Goal: Task Accomplishment & Management: Manage account settings

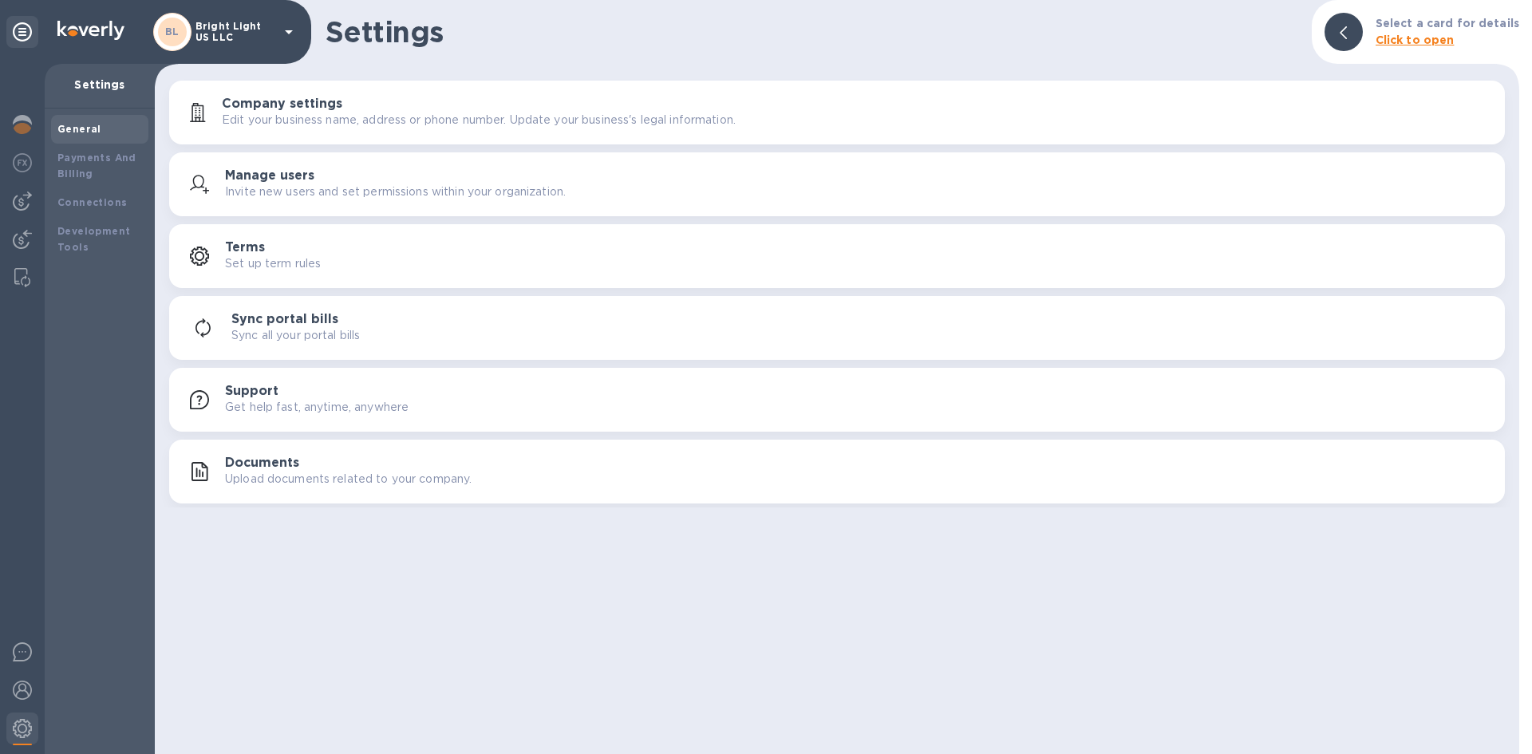
click at [1403, 41] on b "Click to open" at bounding box center [1415, 40] width 79 height 13
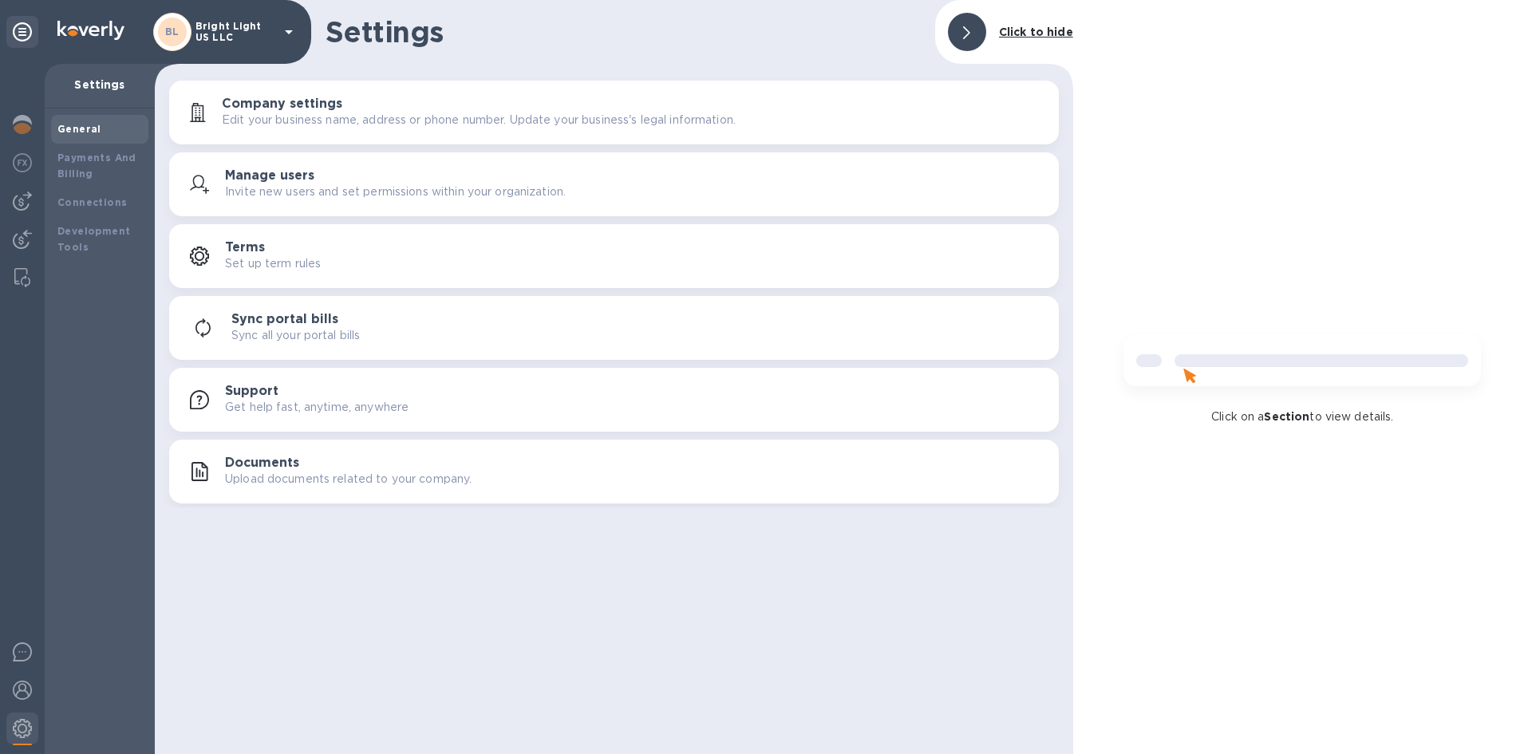
click at [1046, 37] on b "Click to hide" at bounding box center [1036, 32] width 74 height 13
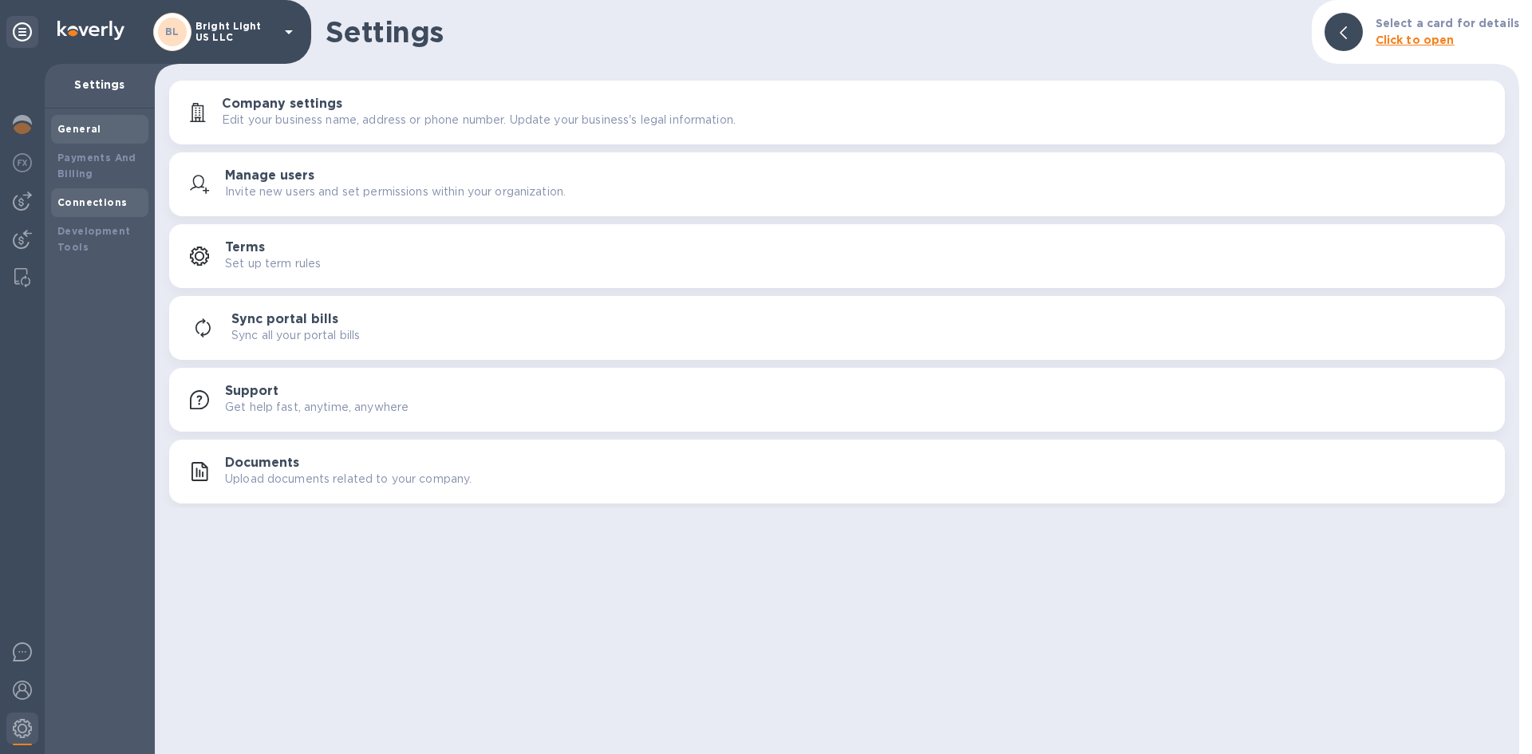
click at [86, 209] on div "Connections" at bounding box center [99, 203] width 85 height 16
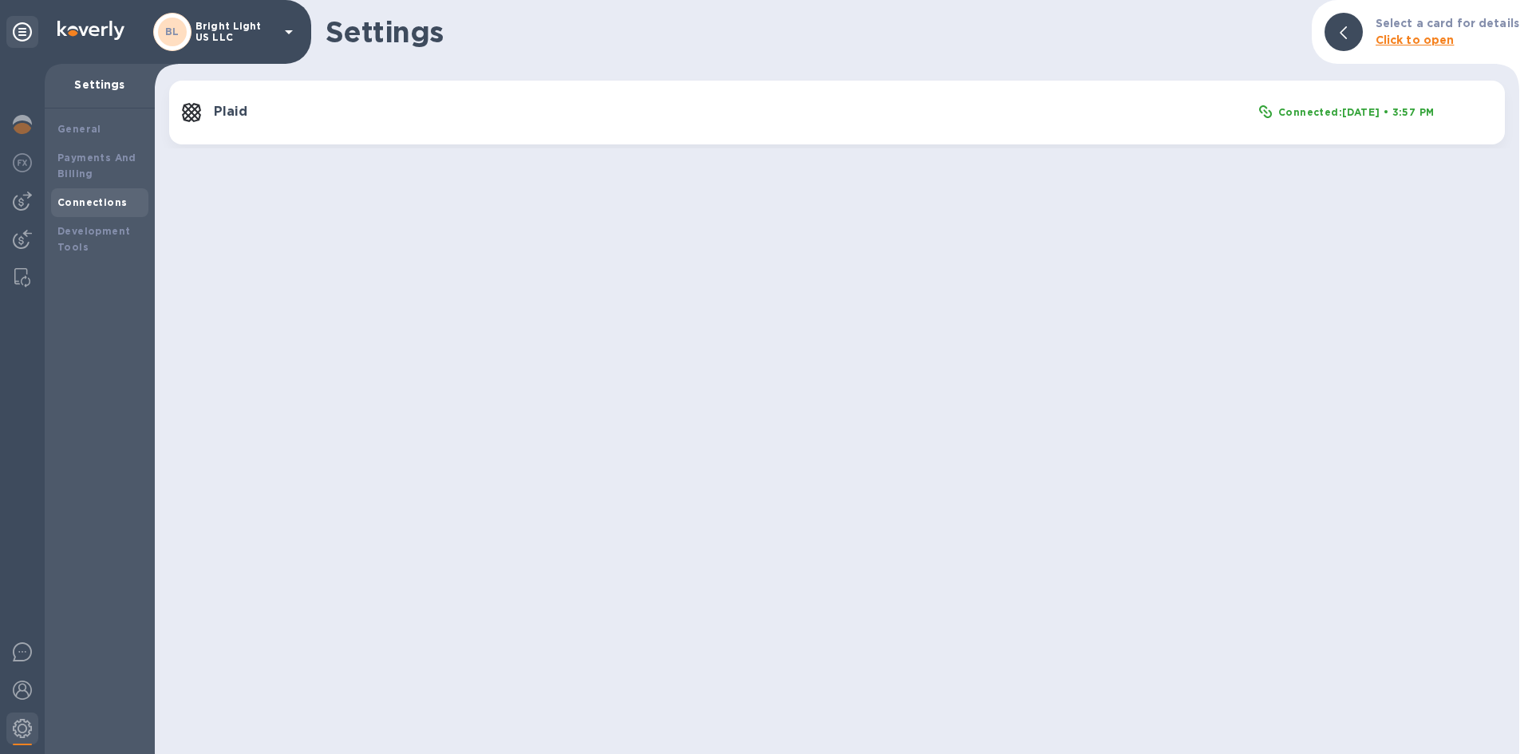
click at [1364, 110] on b "Connected: [DATE] • 3:57 PM" at bounding box center [1356, 112] width 156 height 12
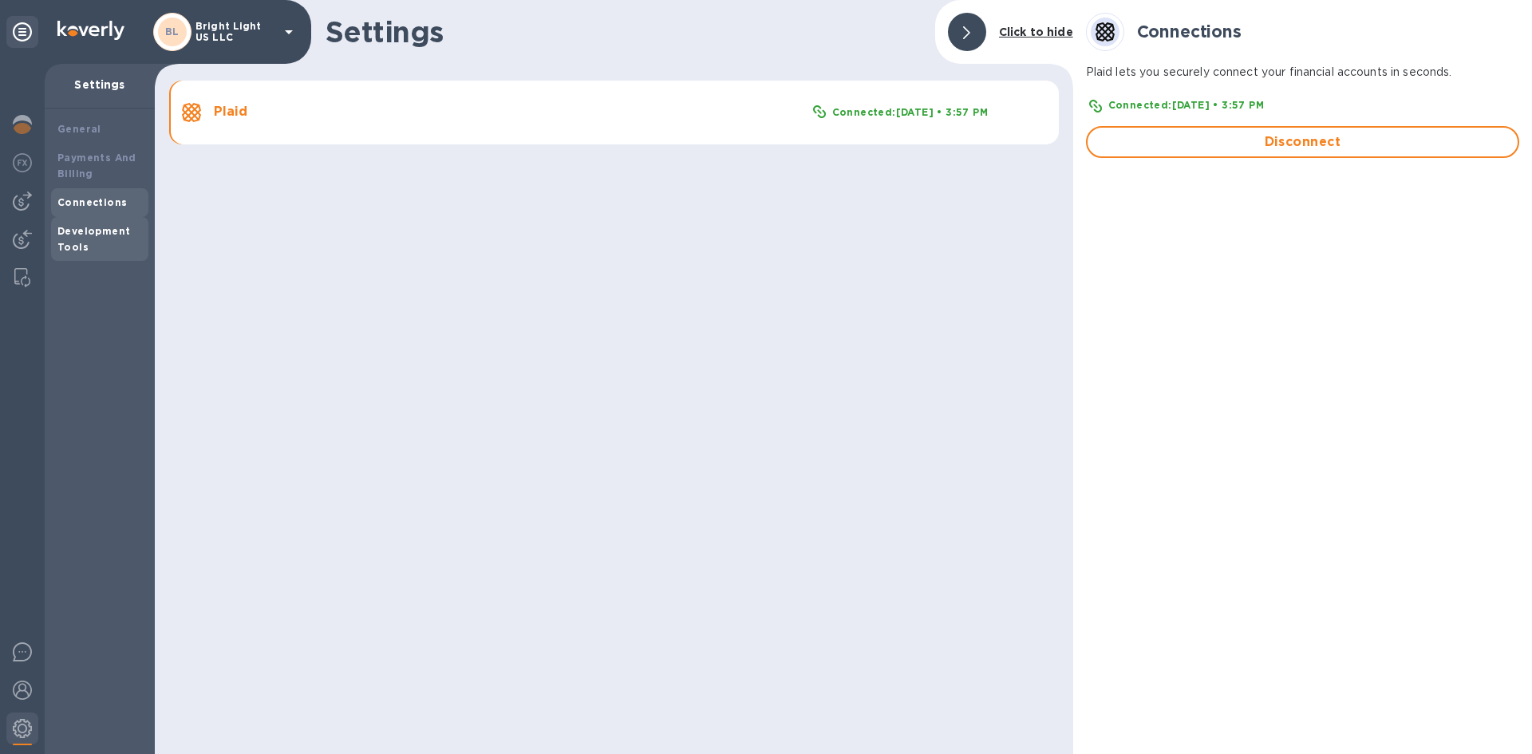
click at [65, 242] on b "Development Tools" at bounding box center [93, 239] width 73 height 28
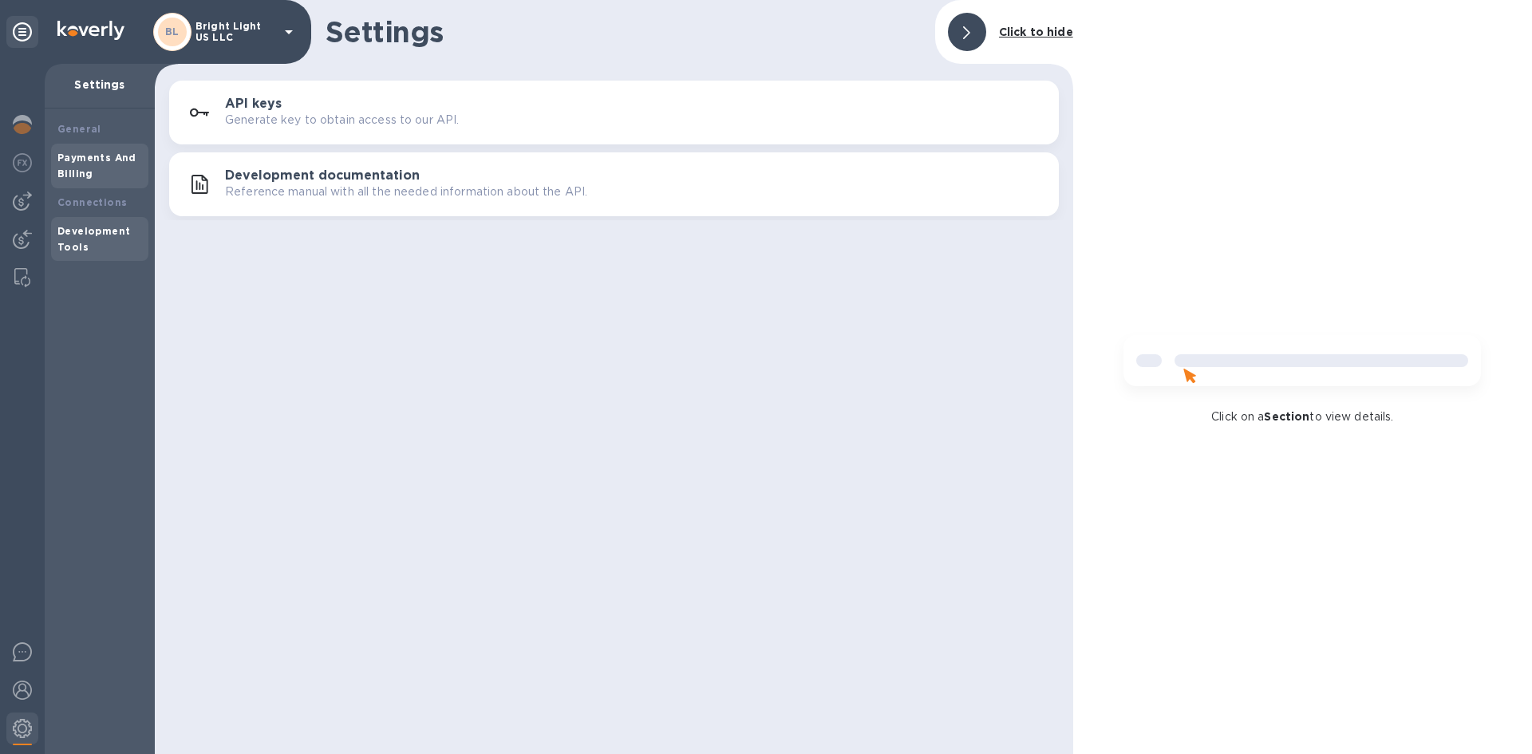
click at [85, 165] on div "Payments And Billing" at bounding box center [99, 166] width 85 height 32
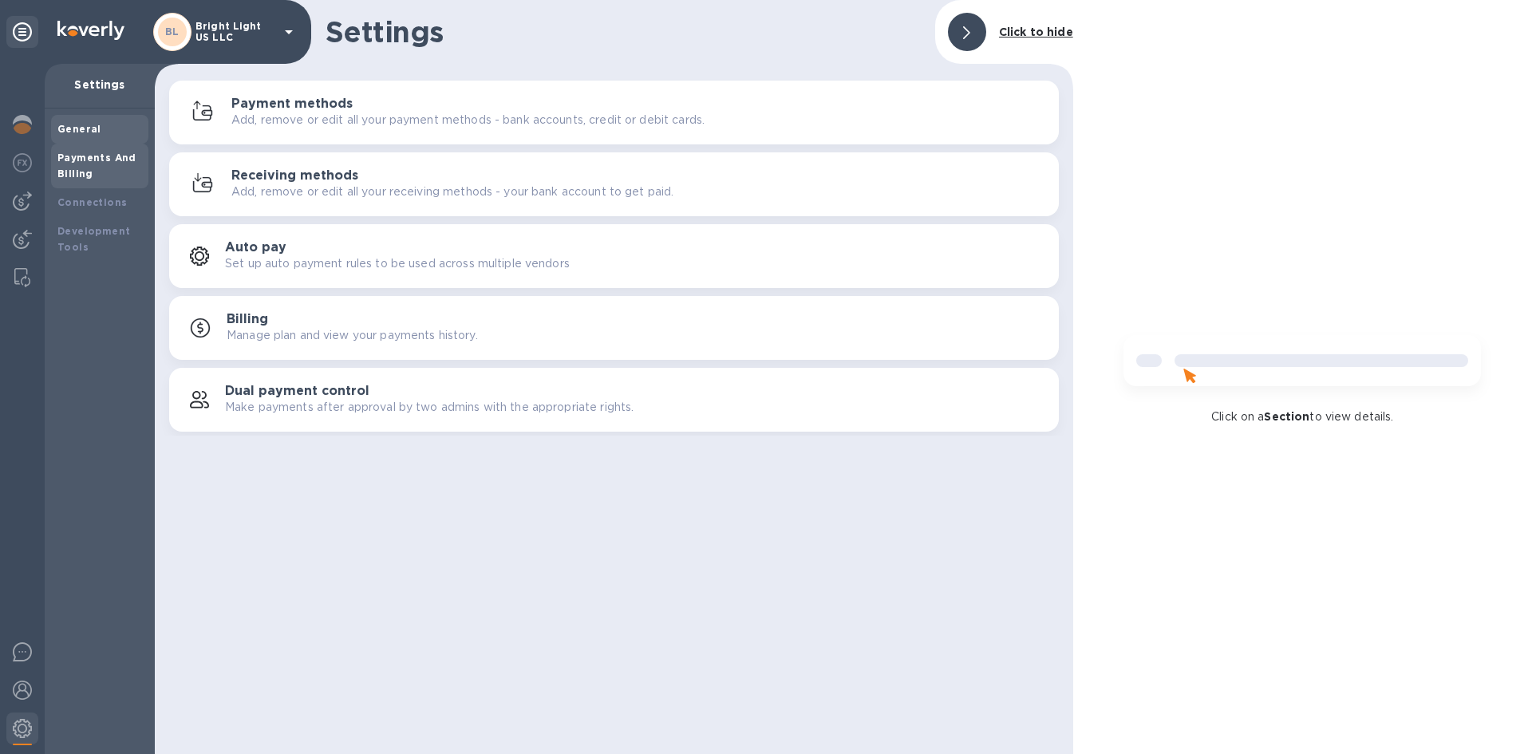
click at [84, 127] on b "General" at bounding box center [79, 129] width 44 height 12
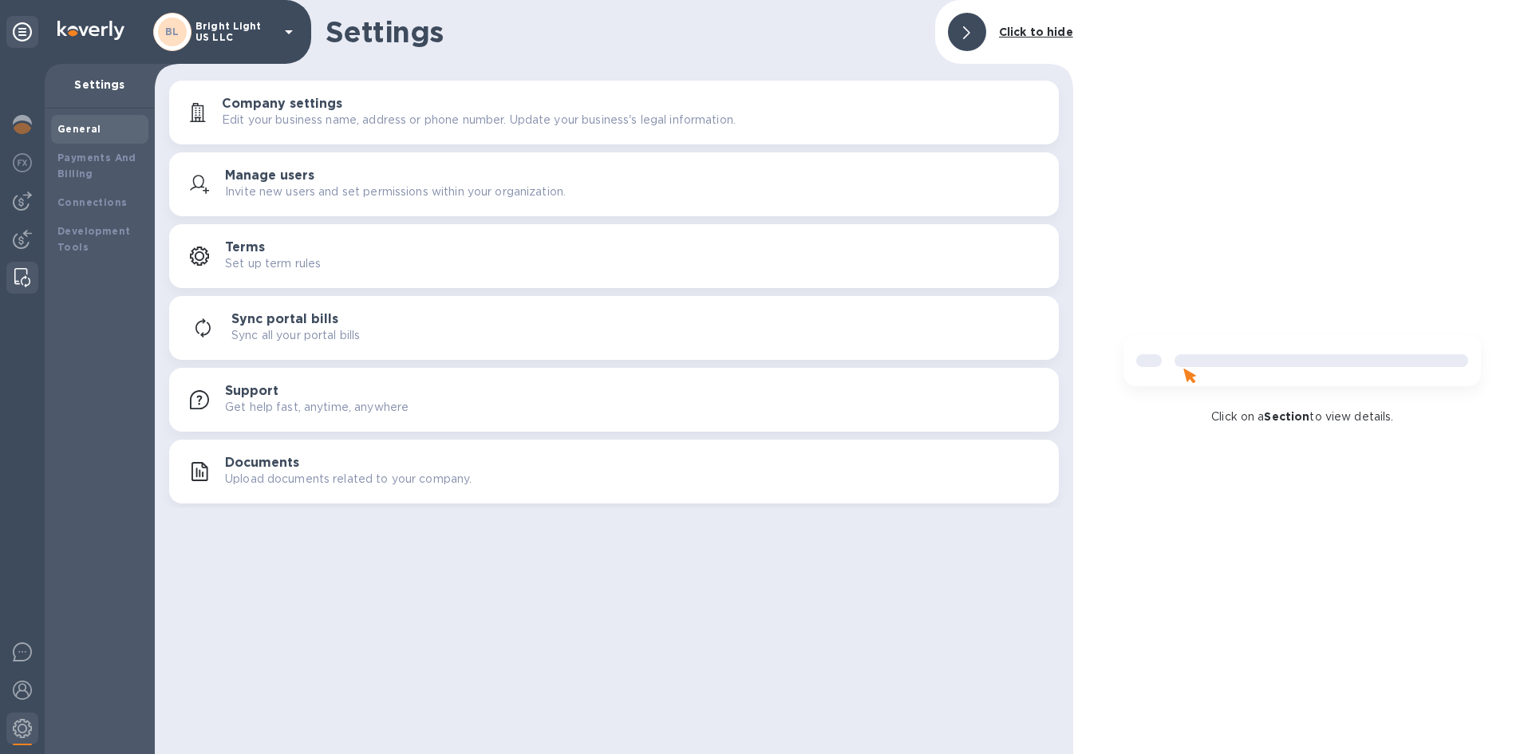
click at [17, 271] on img at bounding box center [22, 277] width 16 height 19
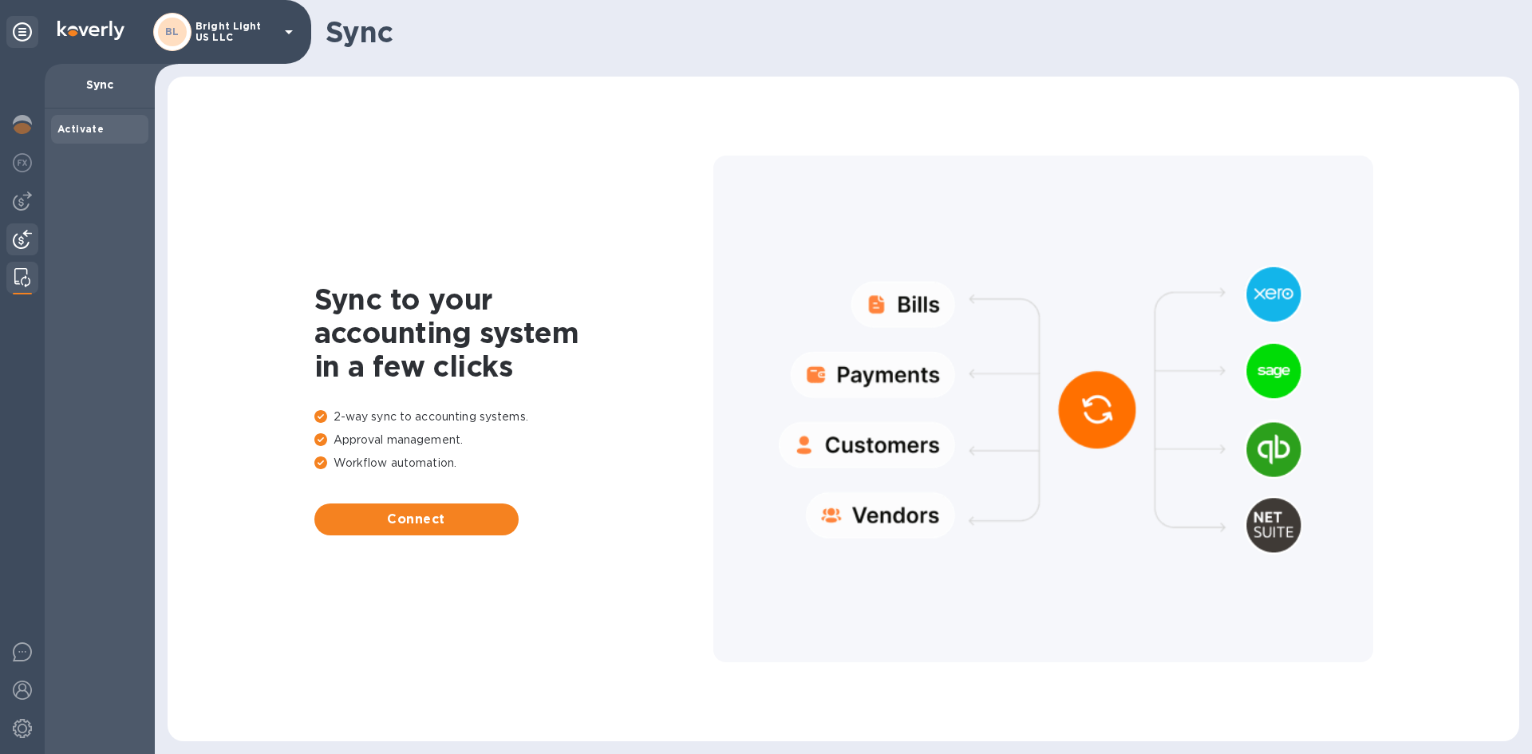
click at [26, 247] on img at bounding box center [22, 239] width 19 height 19
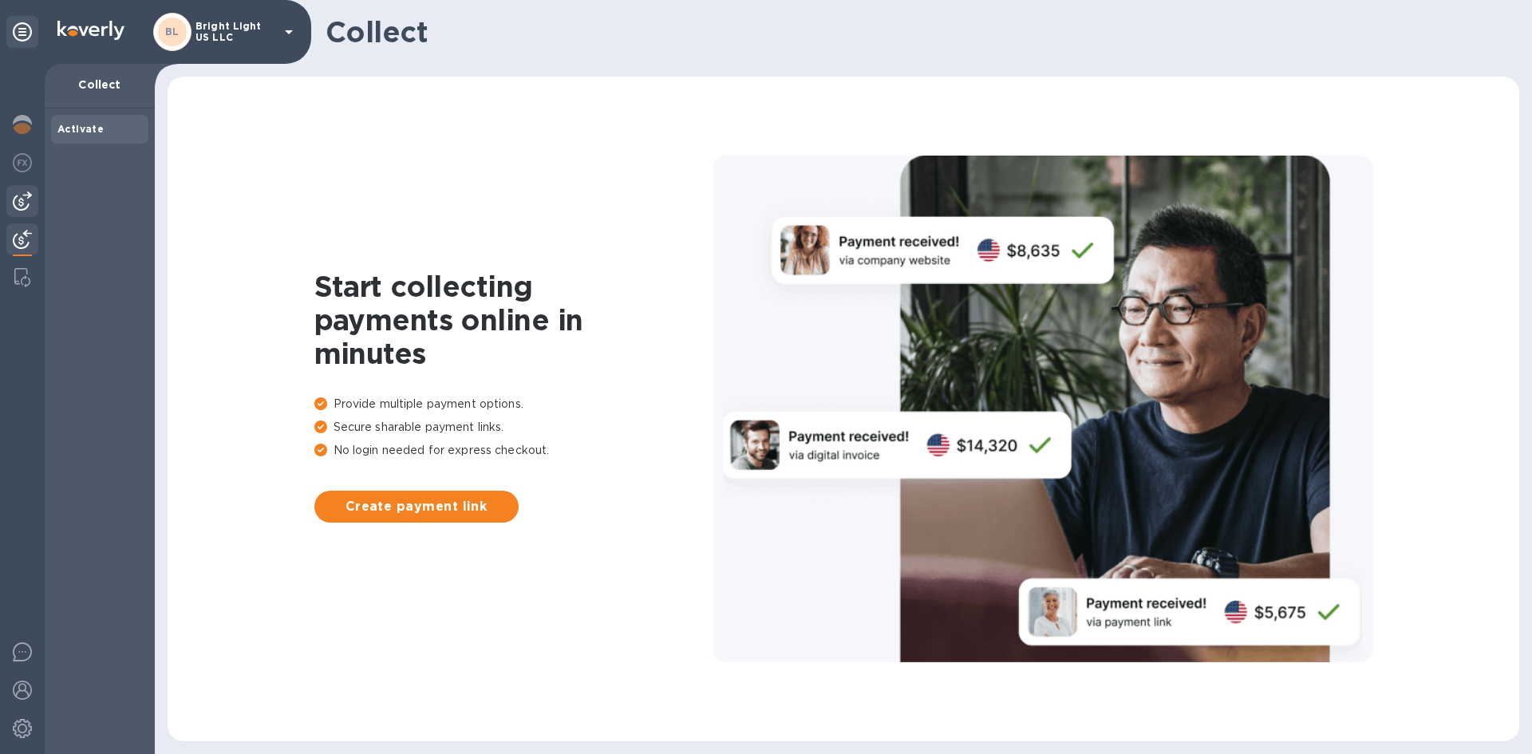
click at [21, 214] on div at bounding box center [22, 201] width 32 height 32
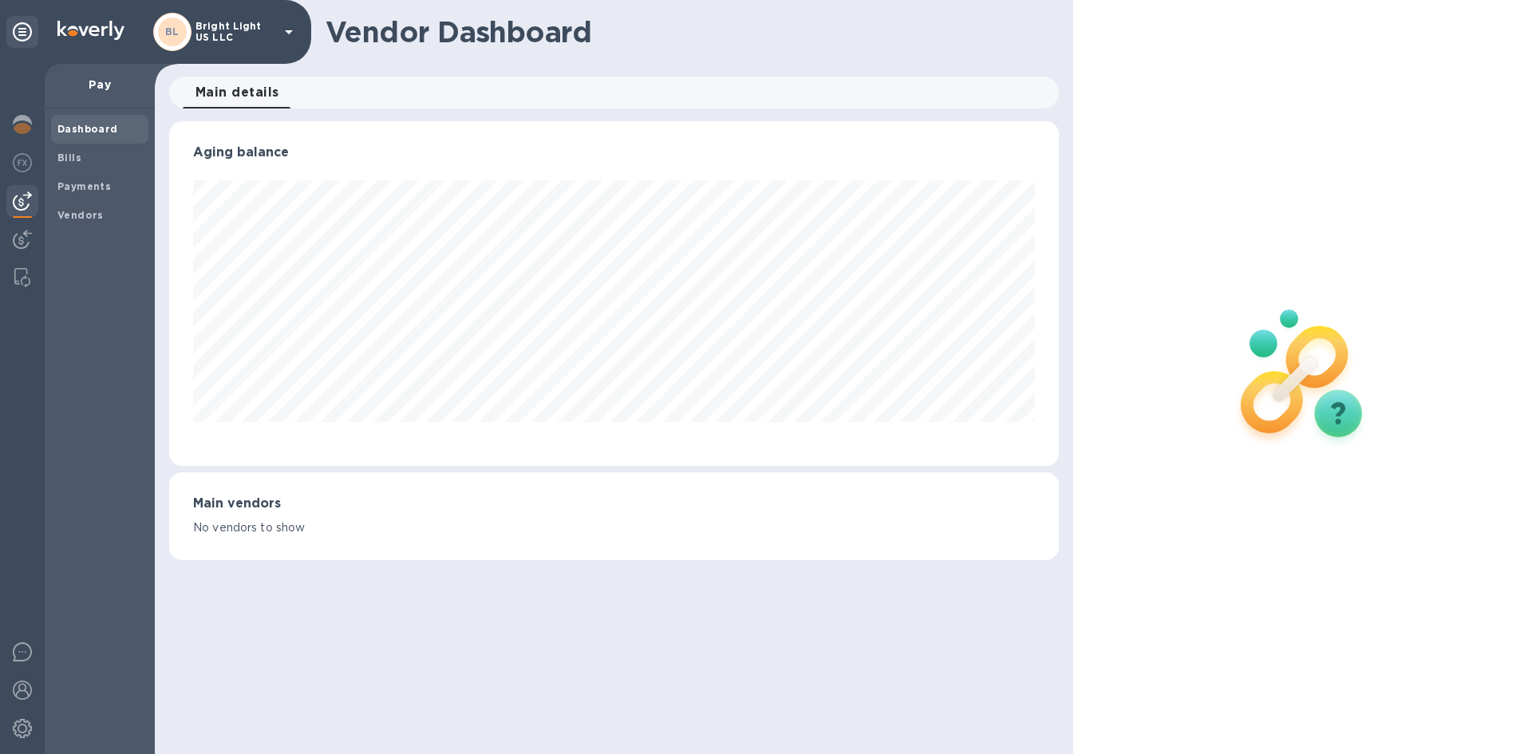
scroll to position [345, 889]
click at [14, 728] on img at bounding box center [22, 728] width 19 height 19
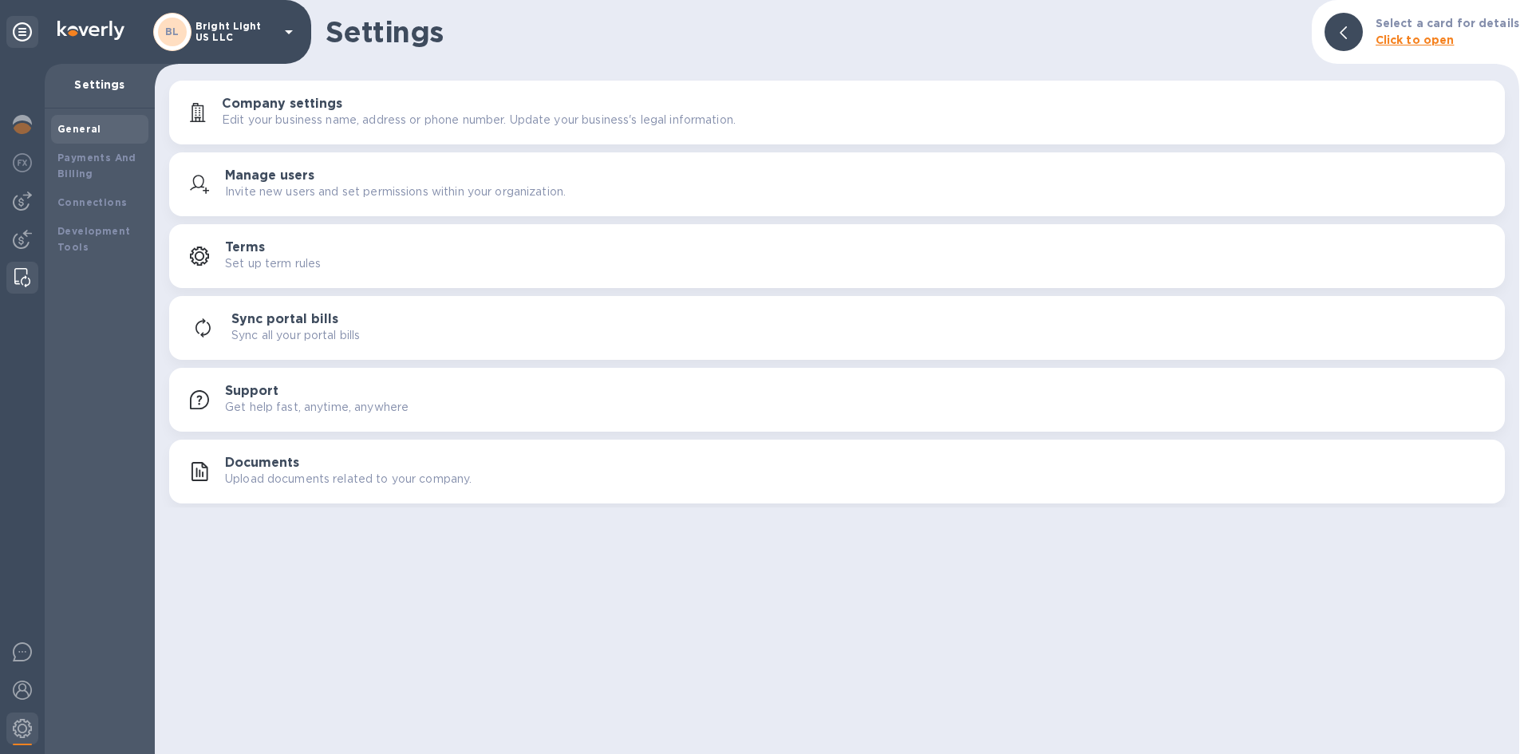
click at [31, 279] on div at bounding box center [22, 278] width 29 height 32
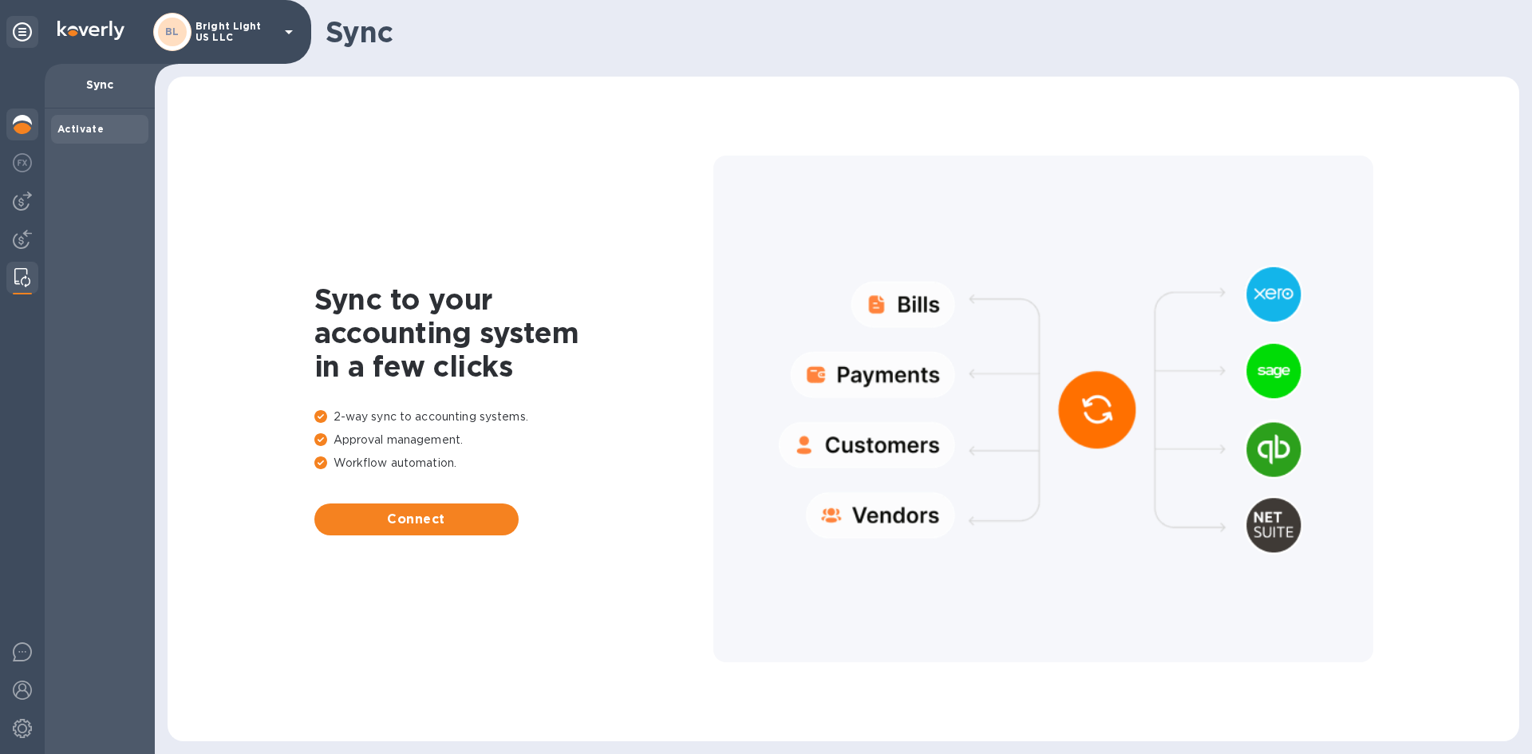
click at [26, 128] on img at bounding box center [22, 124] width 19 height 19
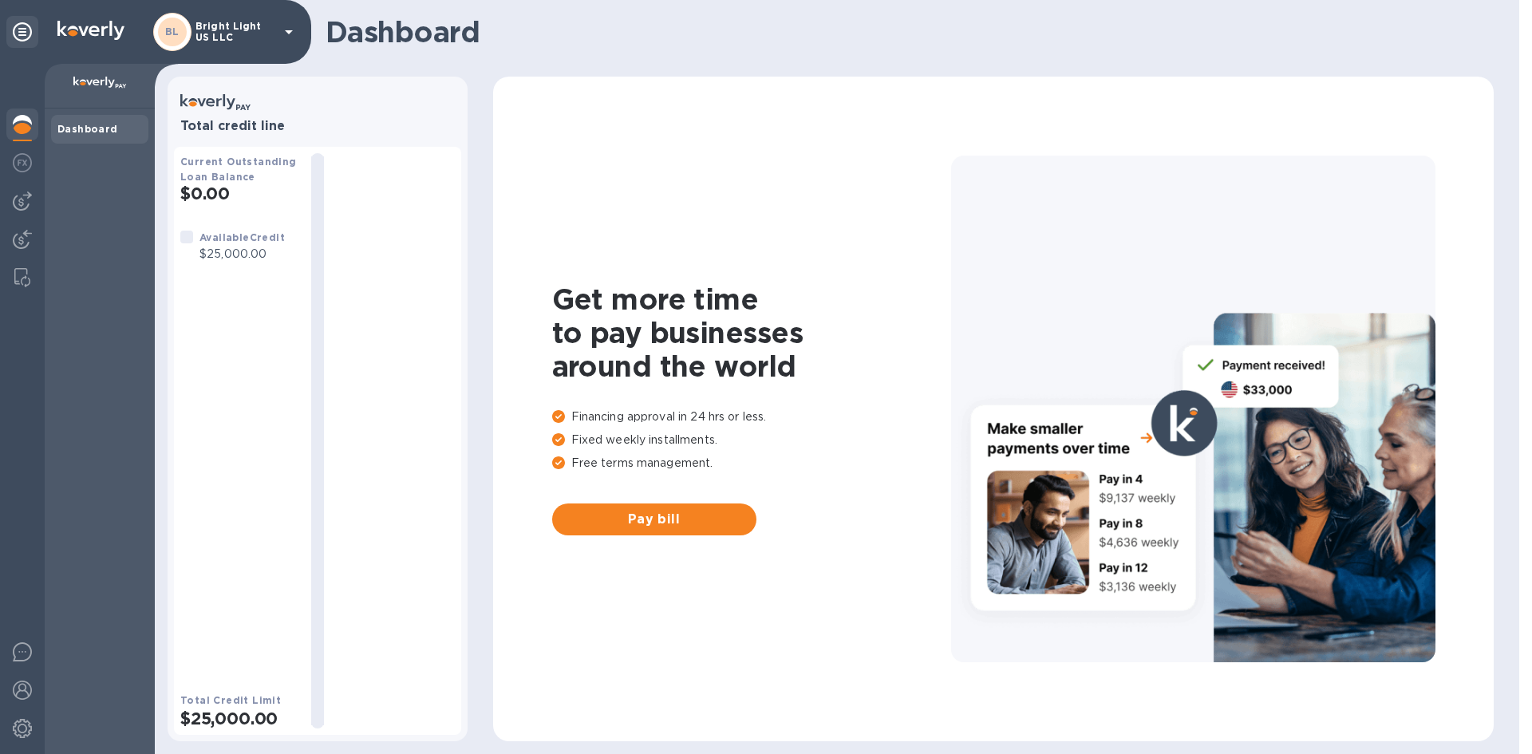
click at [19, 33] on icon at bounding box center [22, 31] width 19 height 19
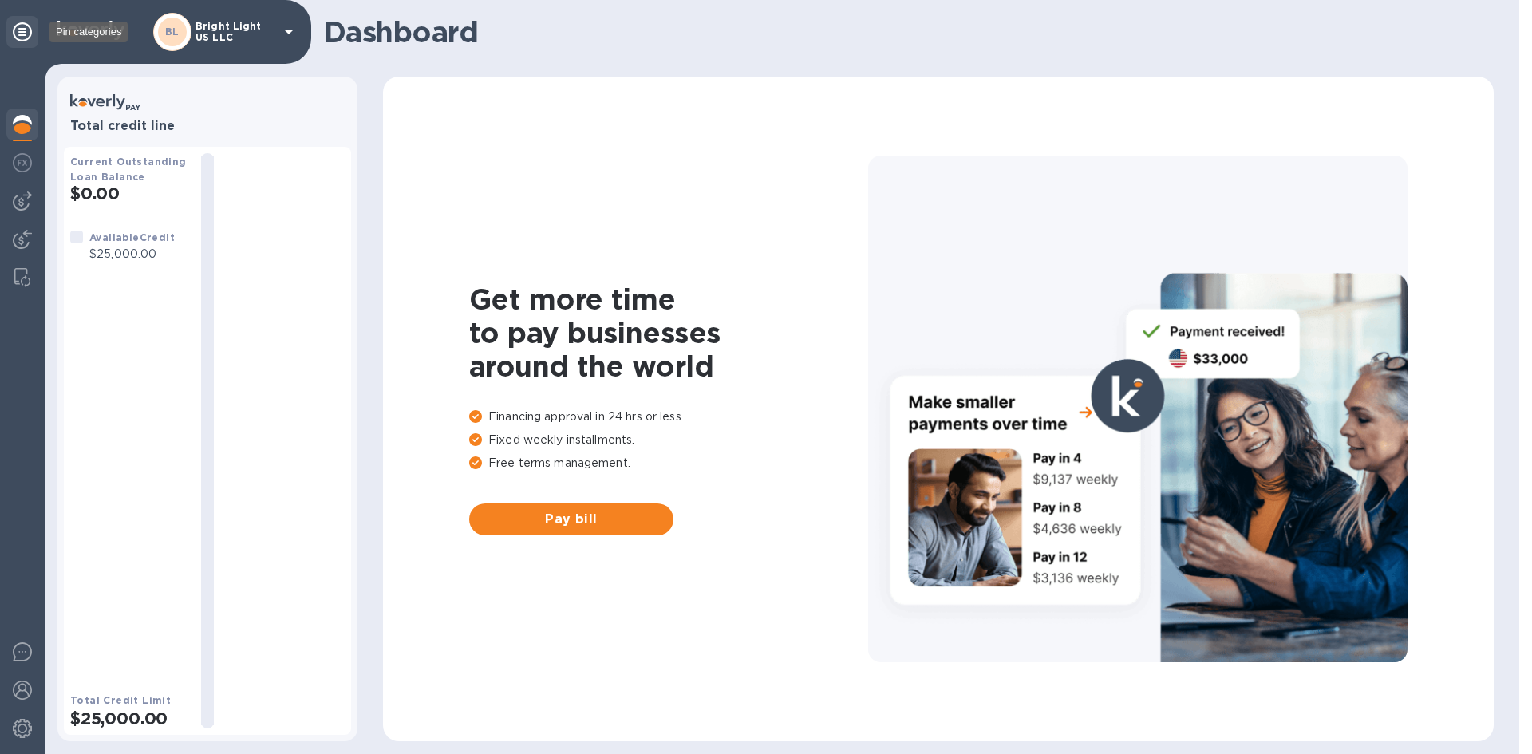
click at [19, 32] on icon at bounding box center [22, 31] width 19 height 19
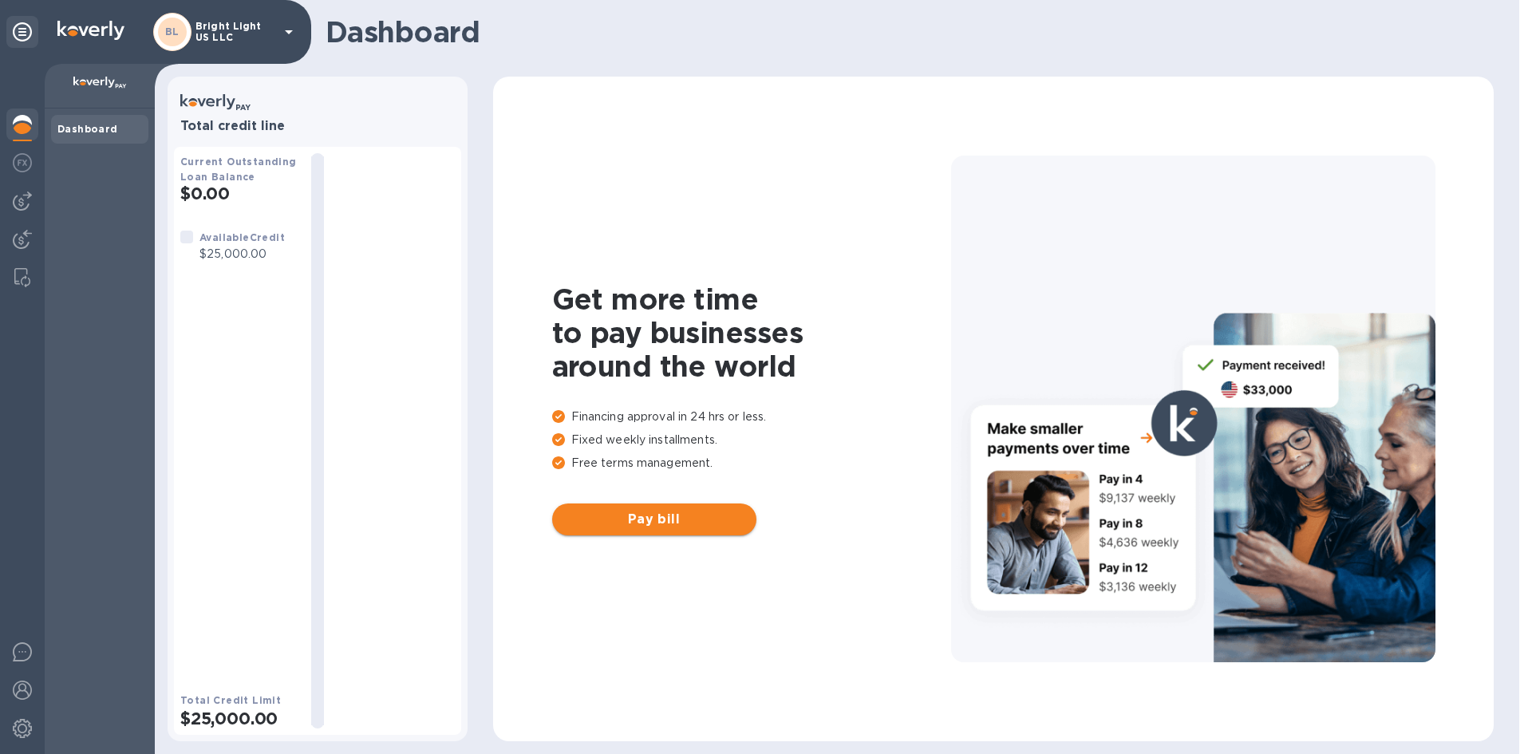
click at [639, 520] on span "Pay bill" at bounding box center [654, 519] width 179 height 19
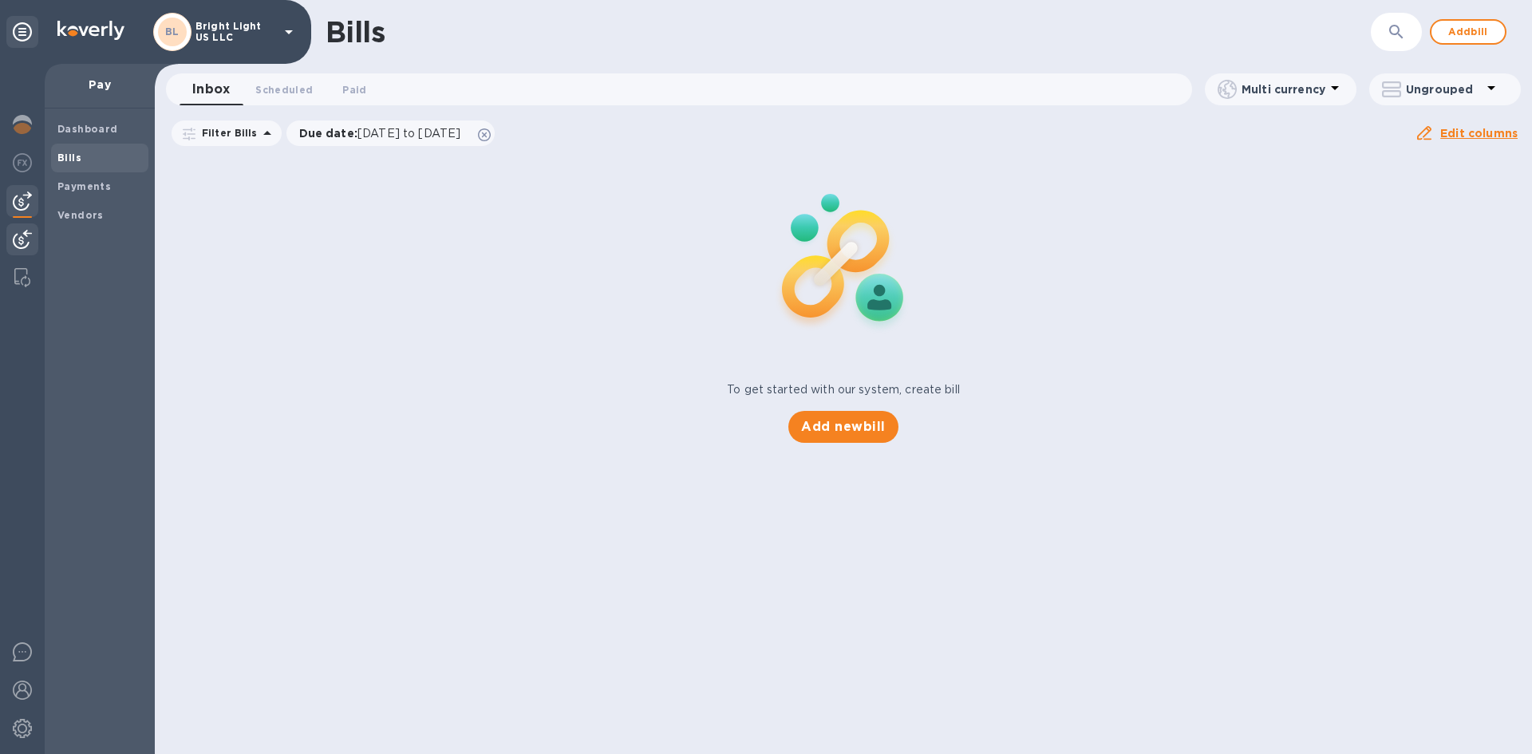
click at [22, 239] on img at bounding box center [22, 239] width 19 height 19
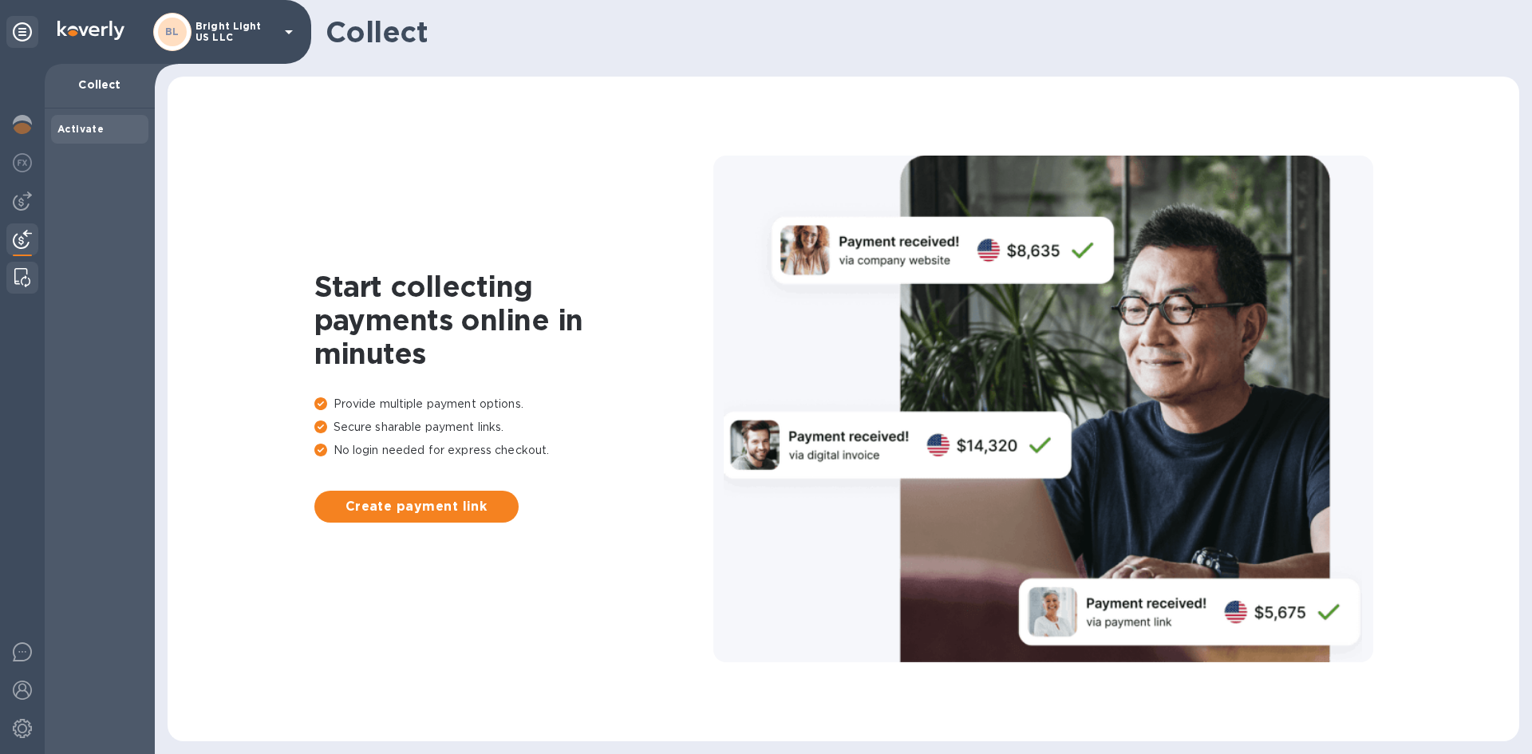
click at [27, 292] on div at bounding box center [22, 278] width 29 height 32
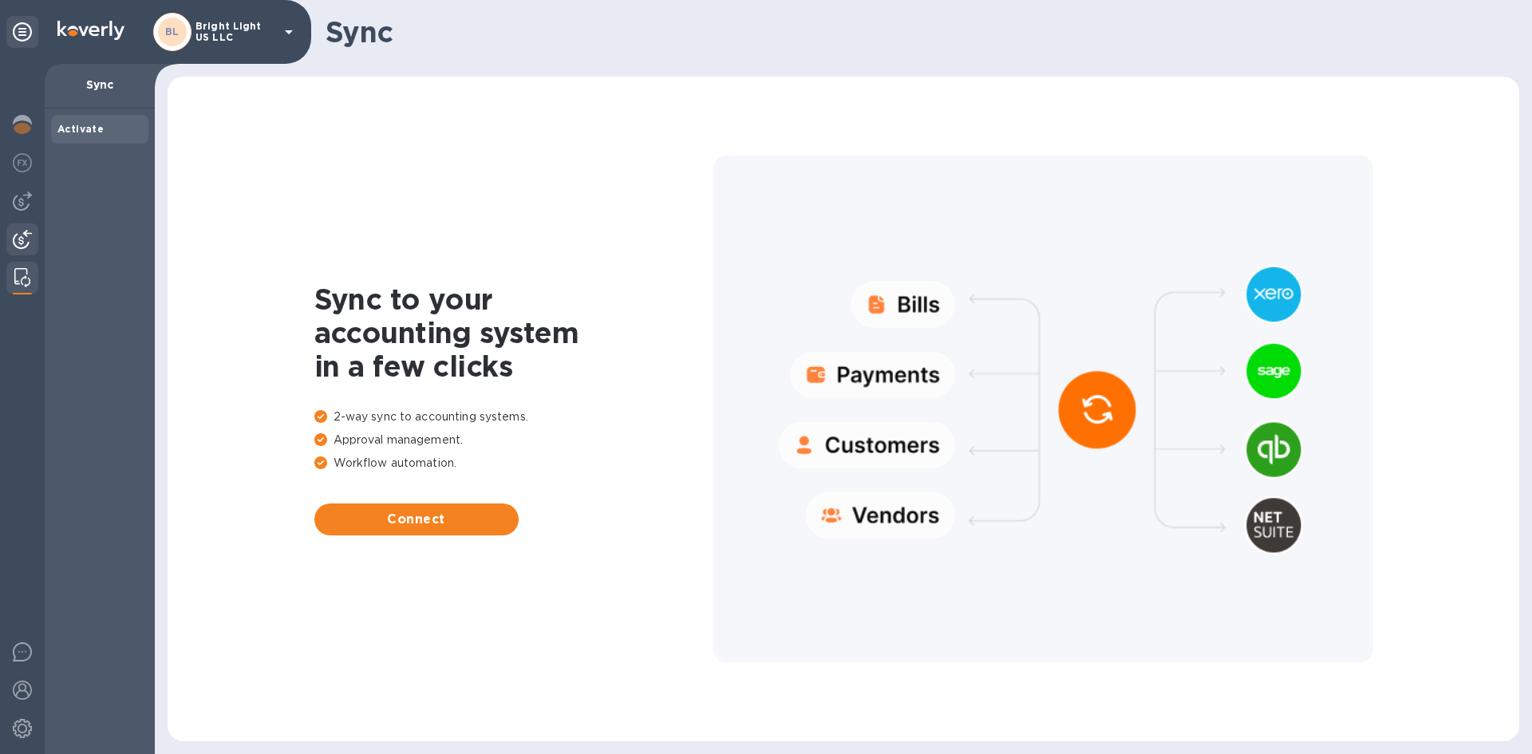
click at [20, 235] on img at bounding box center [22, 239] width 19 height 19
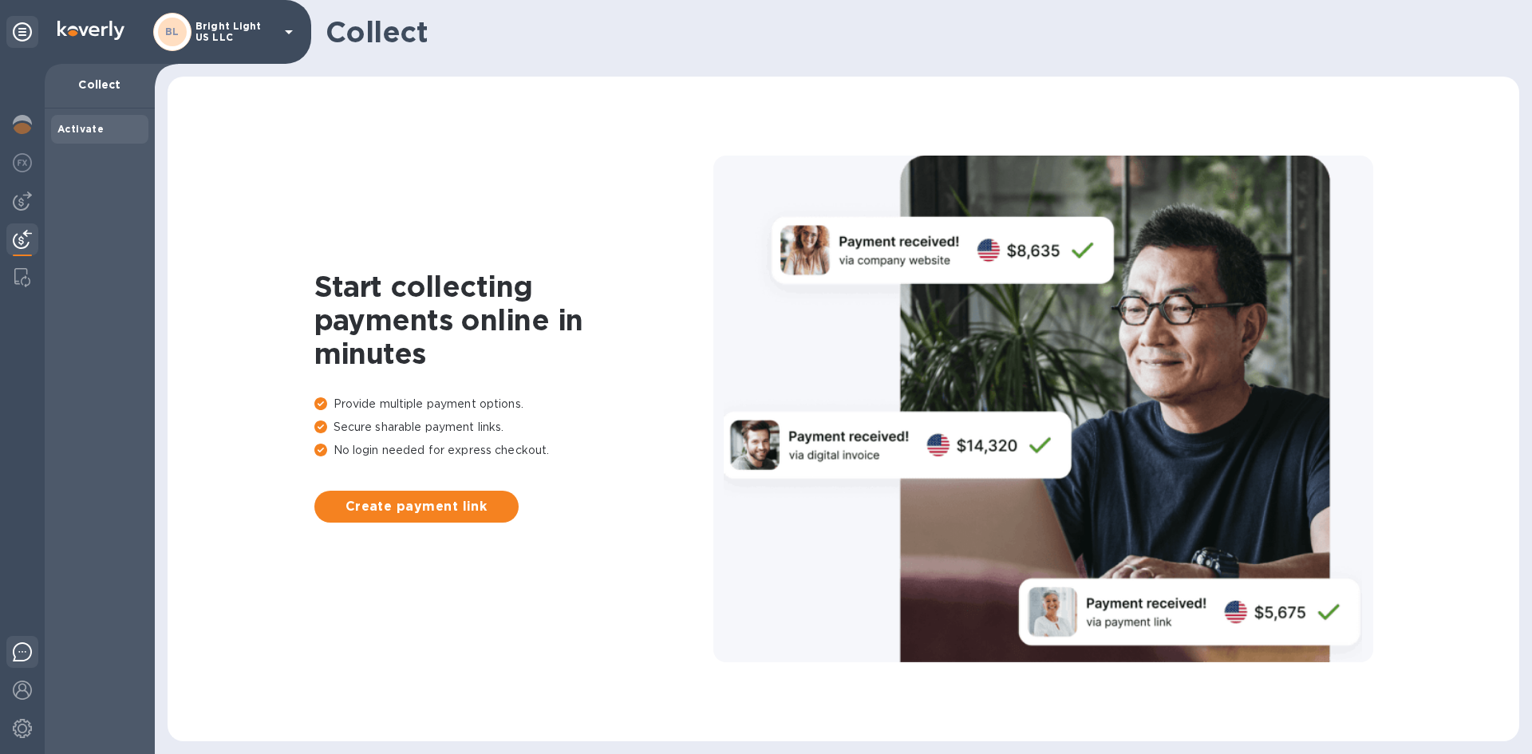
click at [21, 657] on img at bounding box center [22, 651] width 19 height 19
click at [23, 738] on div at bounding box center [22, 730] width 32 height 35
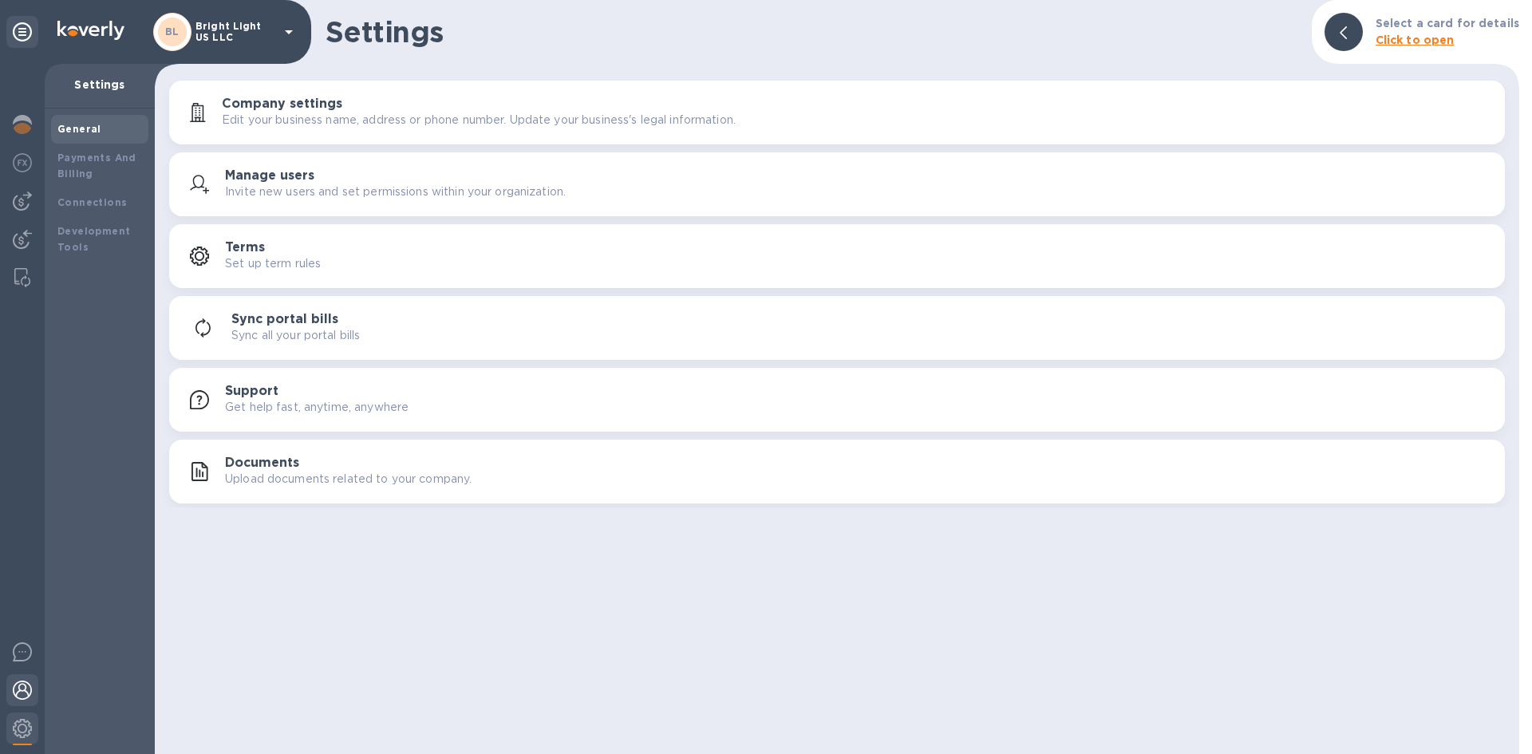
click at [12, 694] on div at bounding box center [22, 691] width 32 height 35
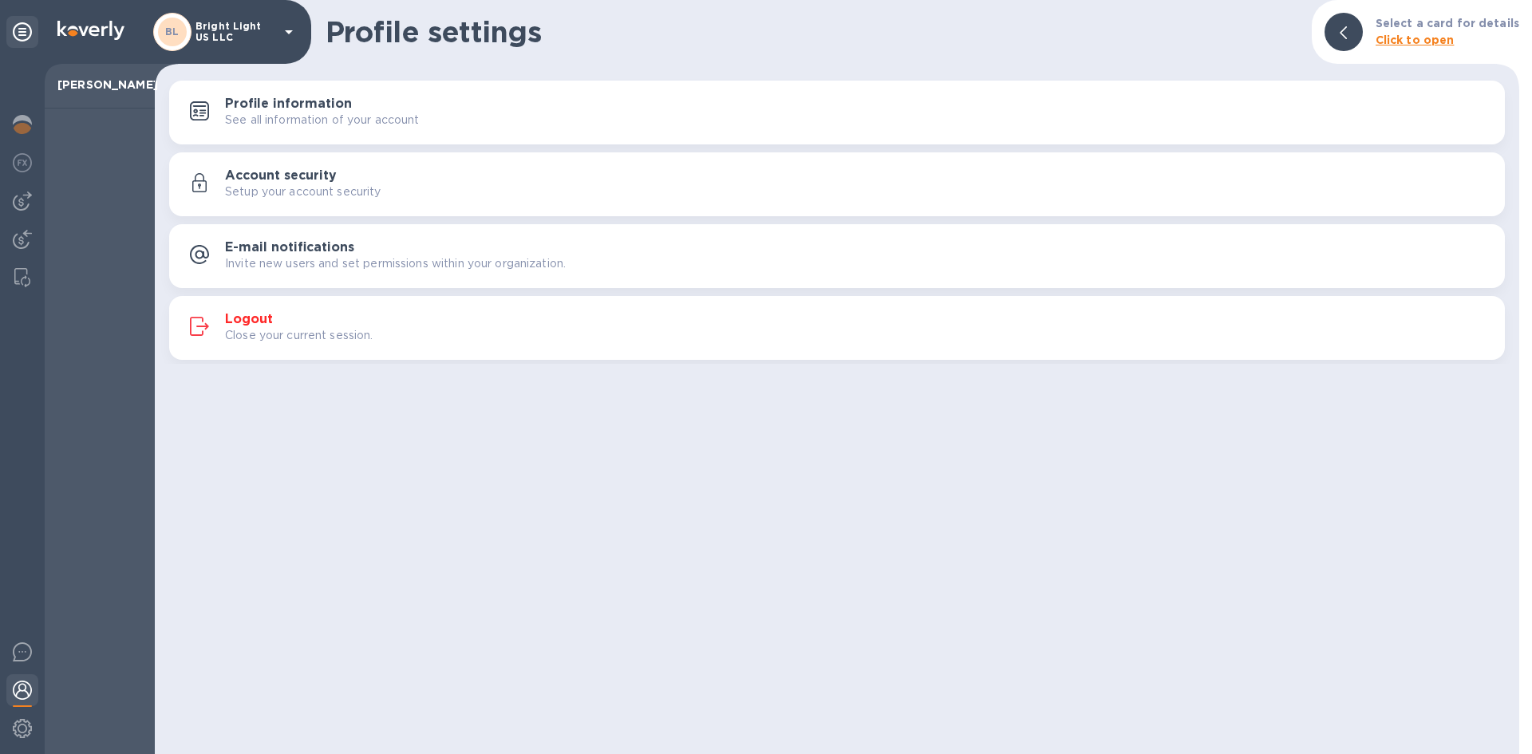
click at [280, 144] on button "Profile information See all information of your account" at bounding box center [837, 113] width 1336 height 64
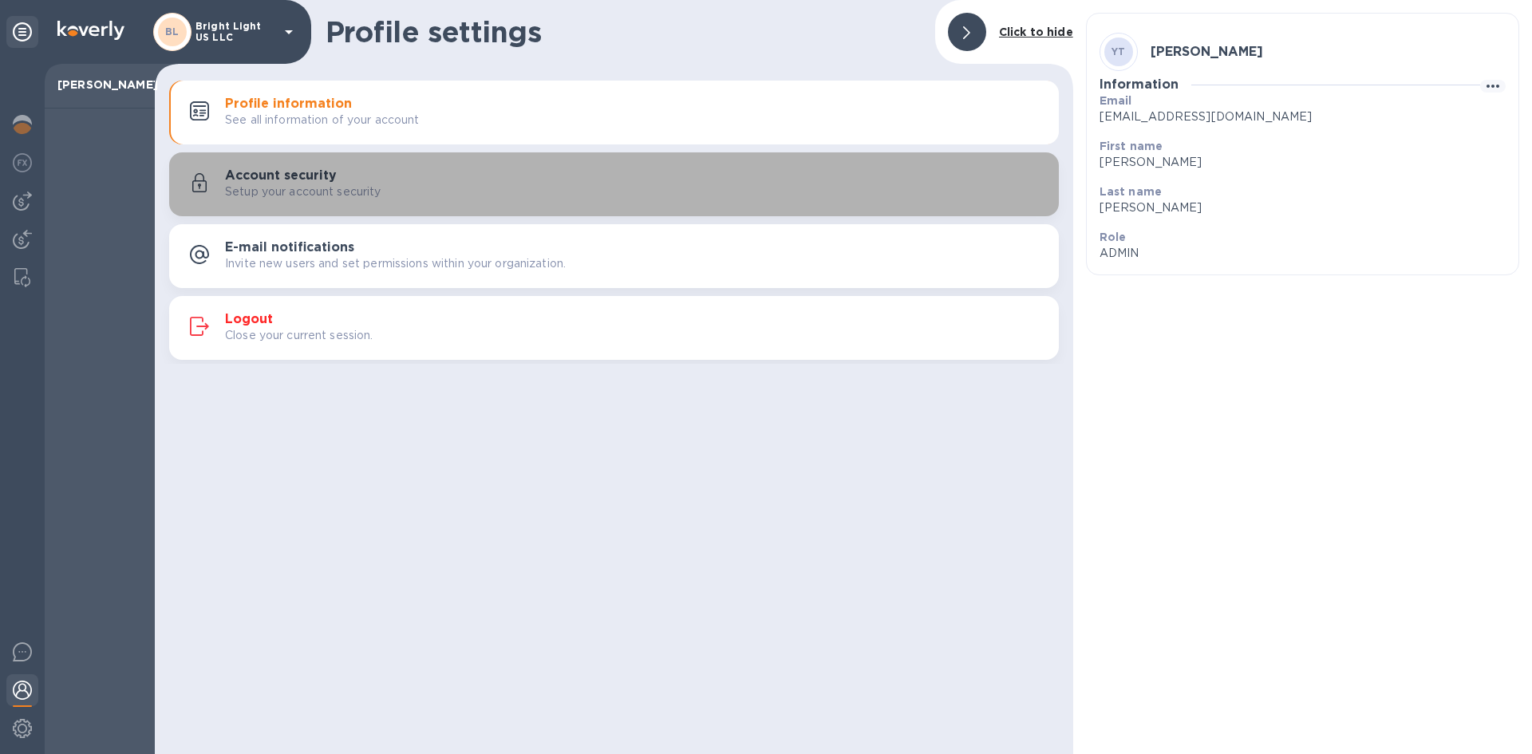
click at [302, 193] on p "Setup your account security" at bounding box center [303, 192] width 156 height 17
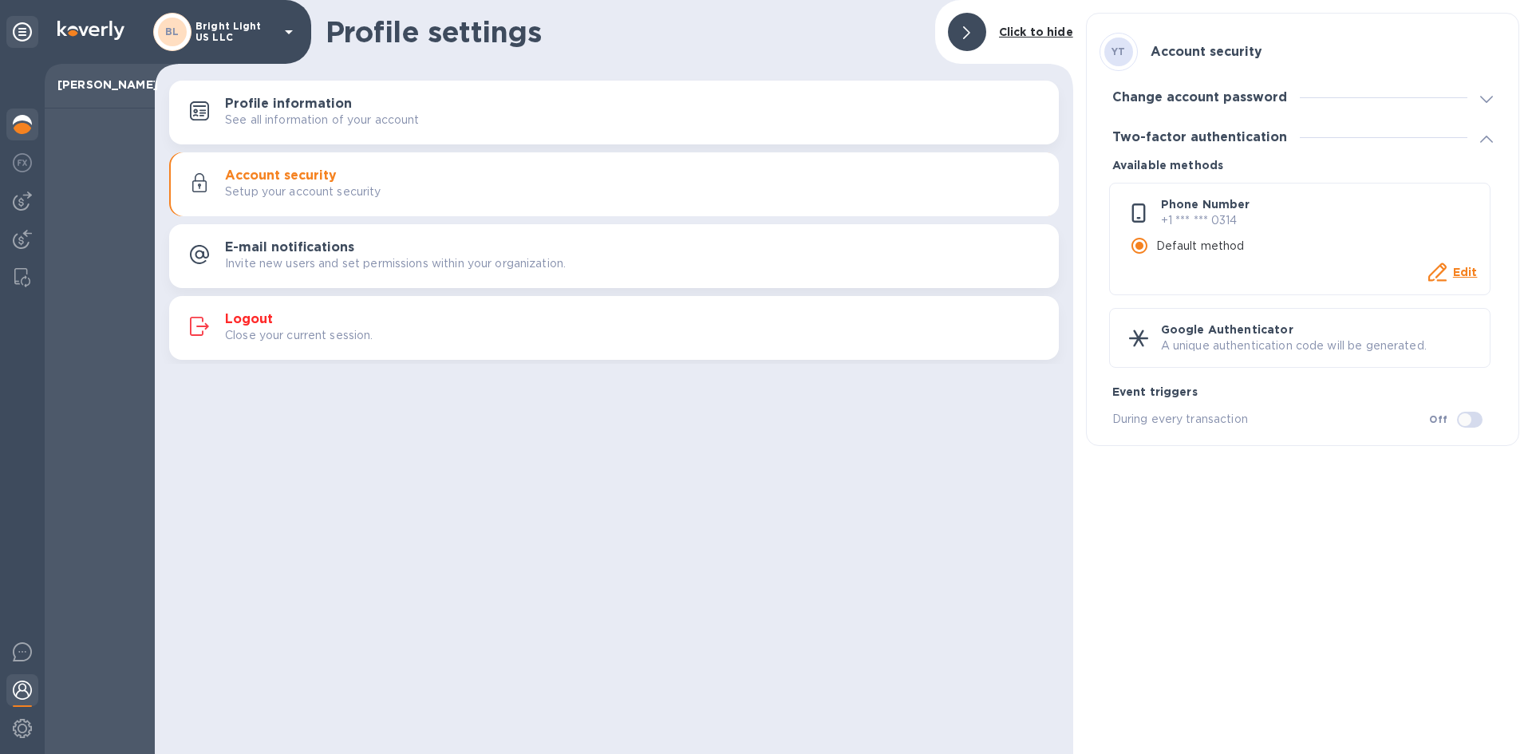
click at [10, 123] on div at bounding box center [22, 126] width 32 height 35
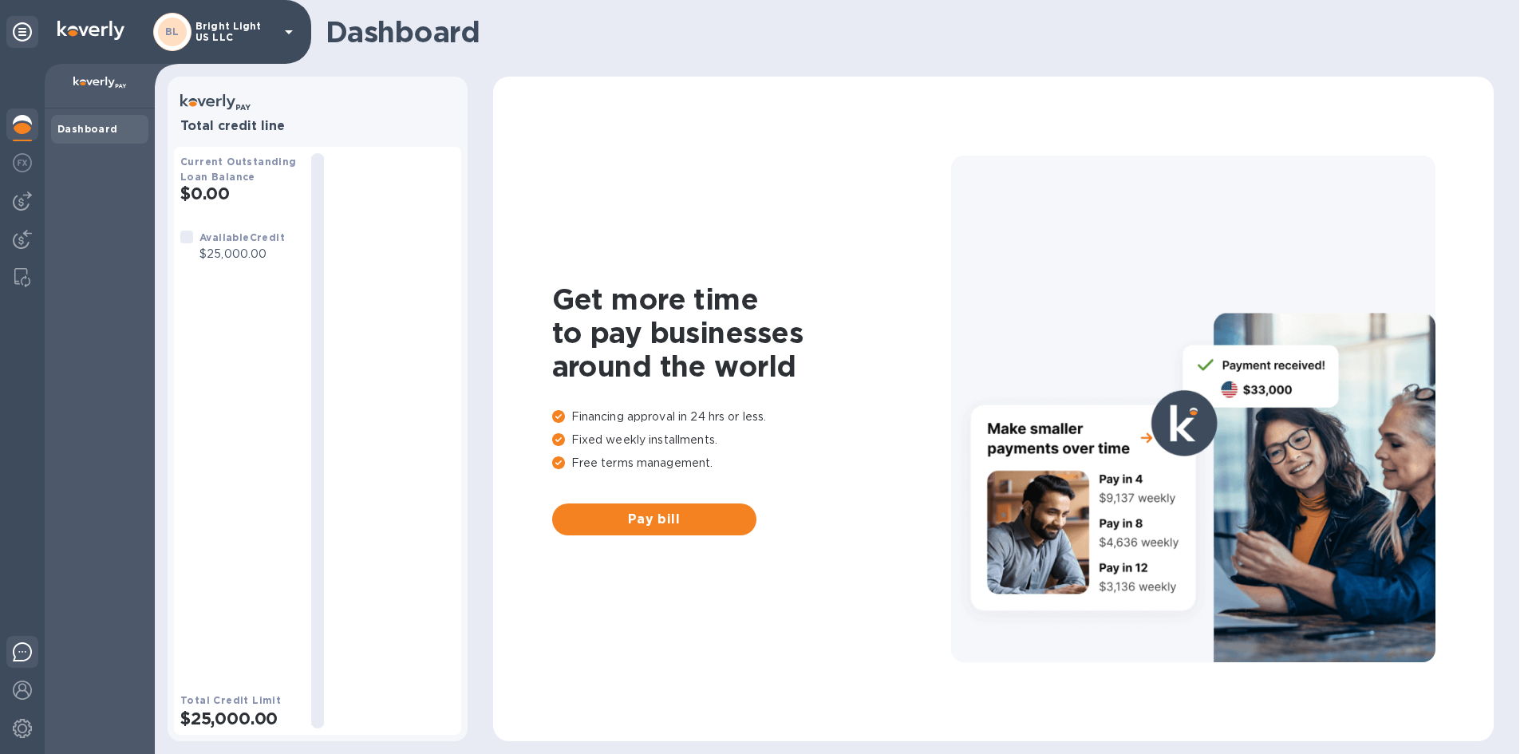
click at [20, 658] on img at bounding box center [22, 651] width 19 height 19
click at [20, 689] on img at bounding box center [22, 690] width 19 height 19
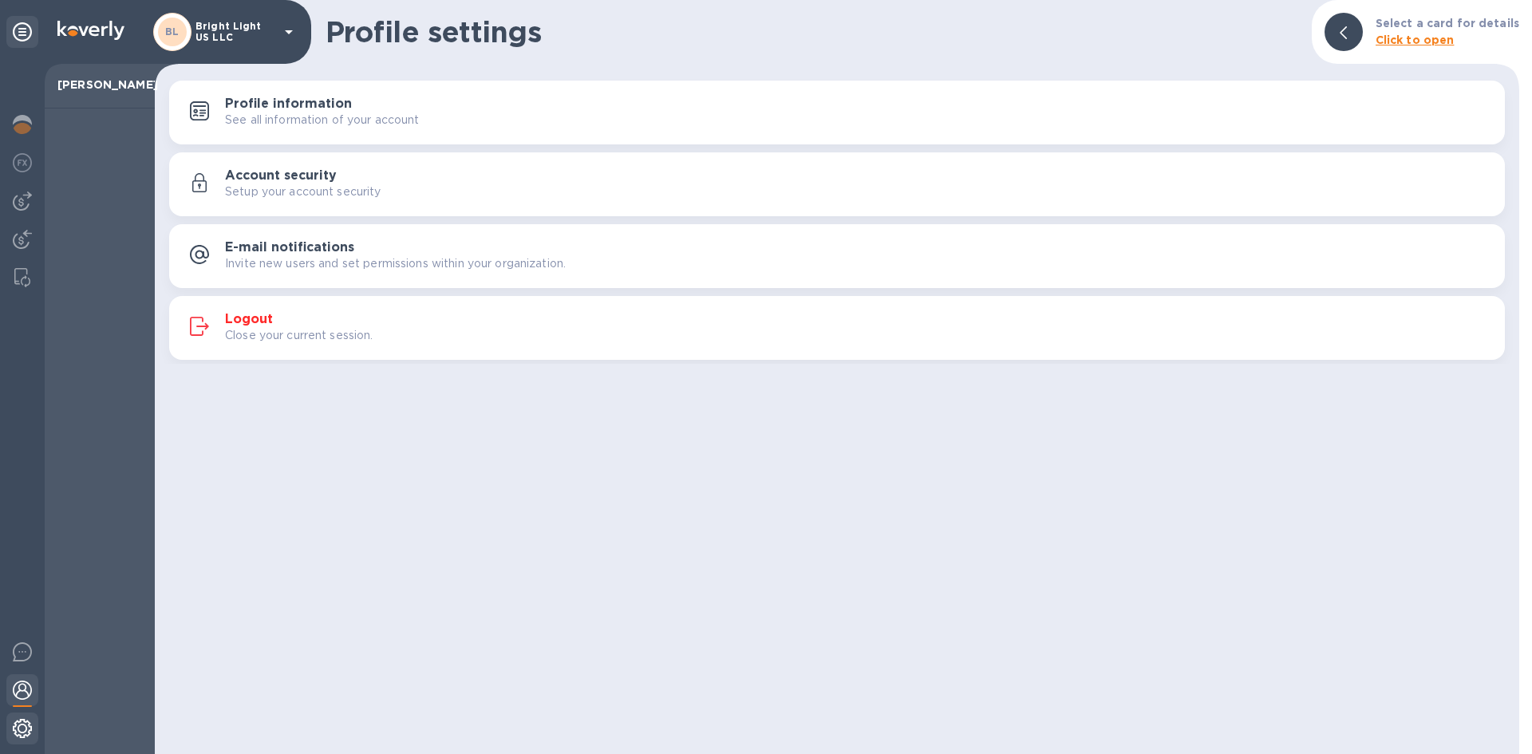
click at [14, 734] on img at bounding box center [22, 728] width 19 height 19
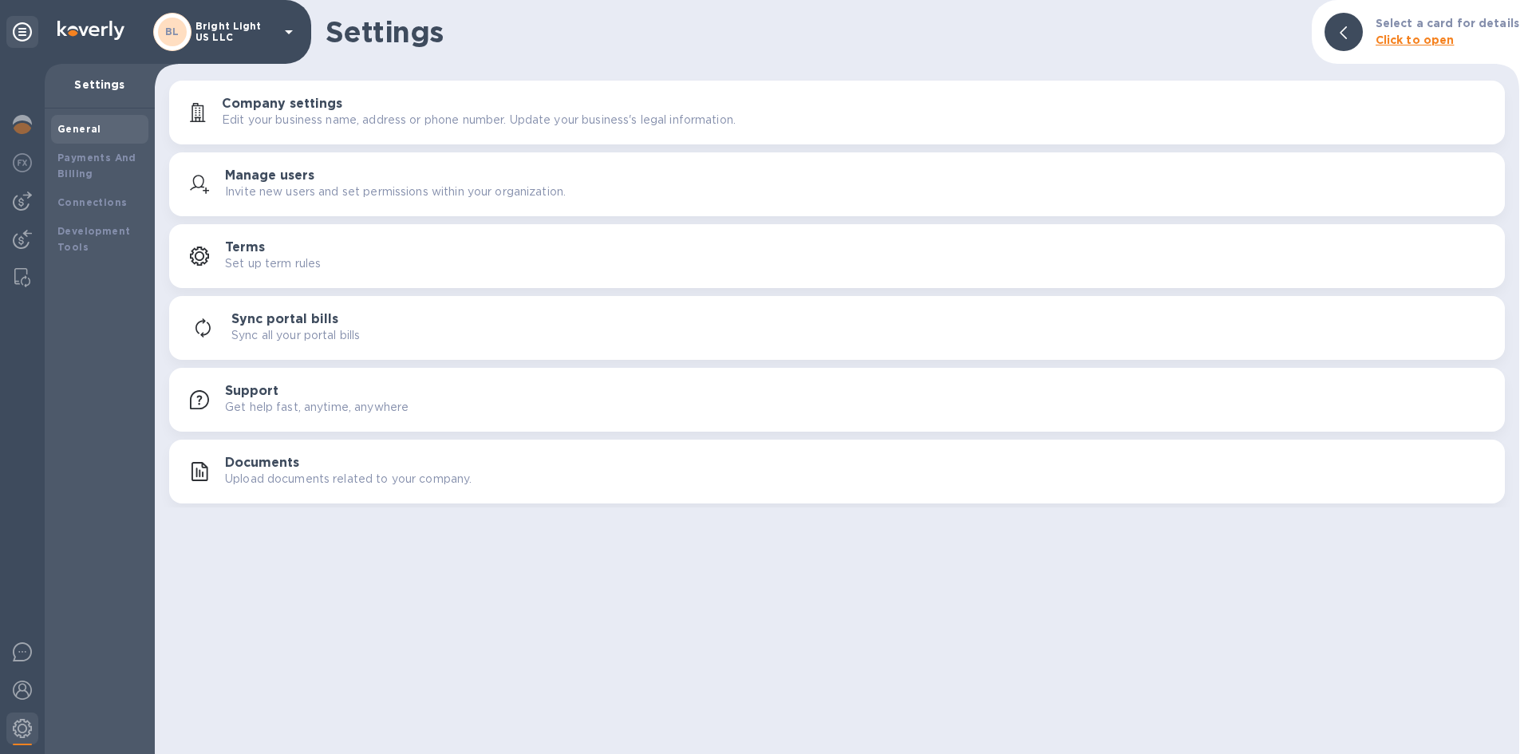
drag, startPoint x: 166, startPoint y: 77, endPoint x: 1192, endPoint y: 495, distance: 1107.7
click at [1068, 552] on div "Settings Select a card for details Click to open Company settings Edit your bus…" at bounding box center [837, 377] width 1364 height 754
click at [26, 725] on img at bounding box center [22, 728] width 19 height 19
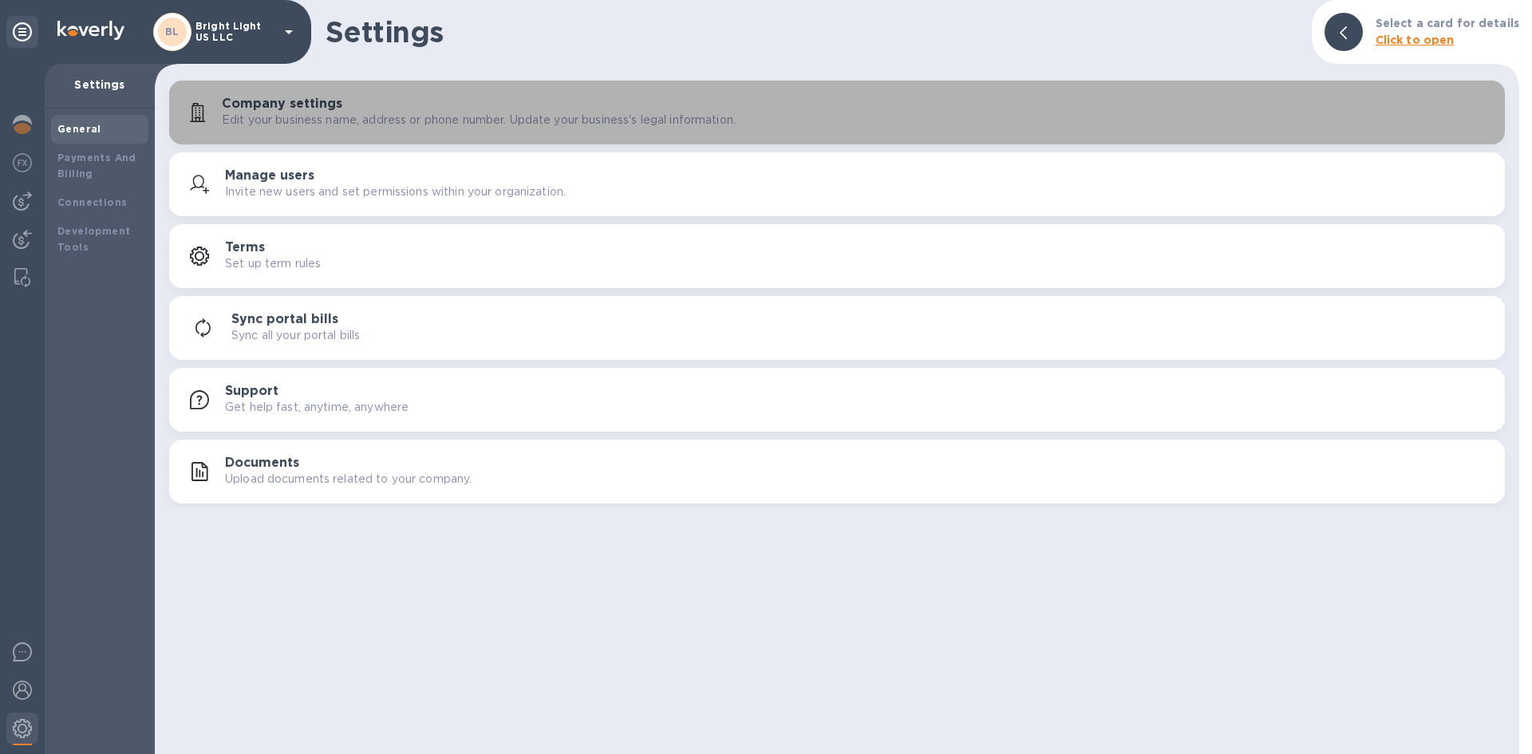
click at [301, 105] on h3 "Company settings" at bounding box center [282, 104] width 120 height 15
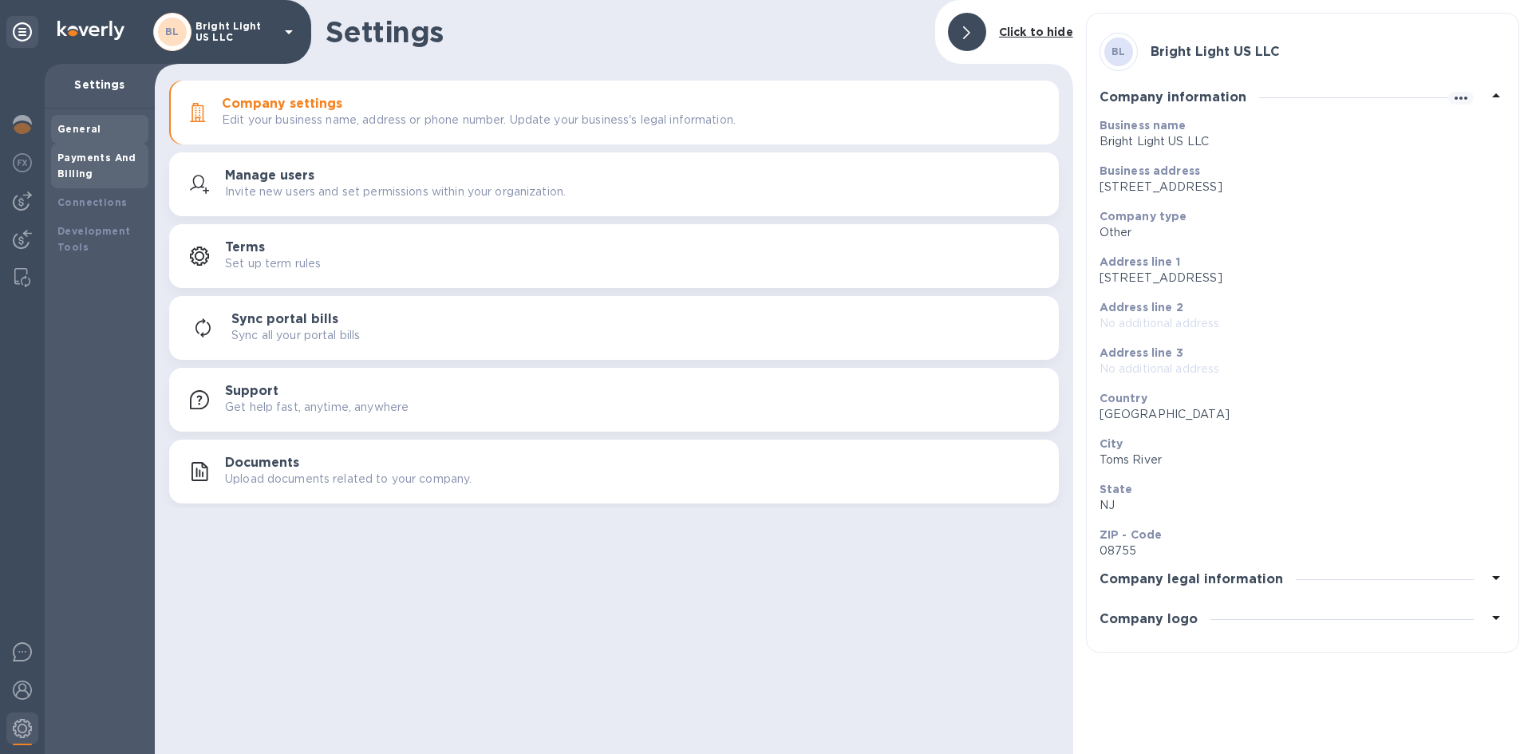
click at [98, 156] on b "Payments And Billing" at bounding box center [96, 166] width 79 height 28
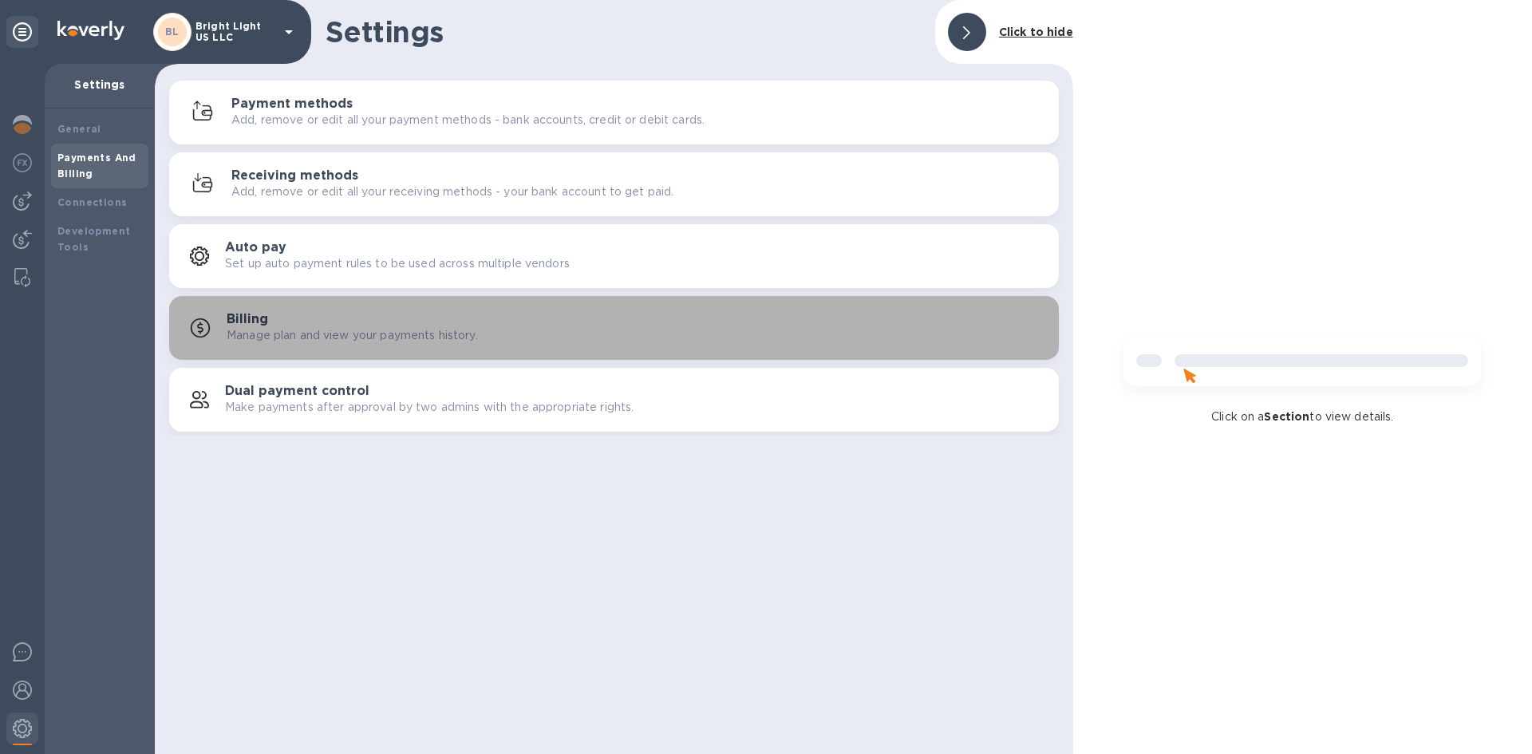
click at [330, 322] on div "Billing Manage plan and view your payments history." at bounding box center [636, 328] width 819 height 32
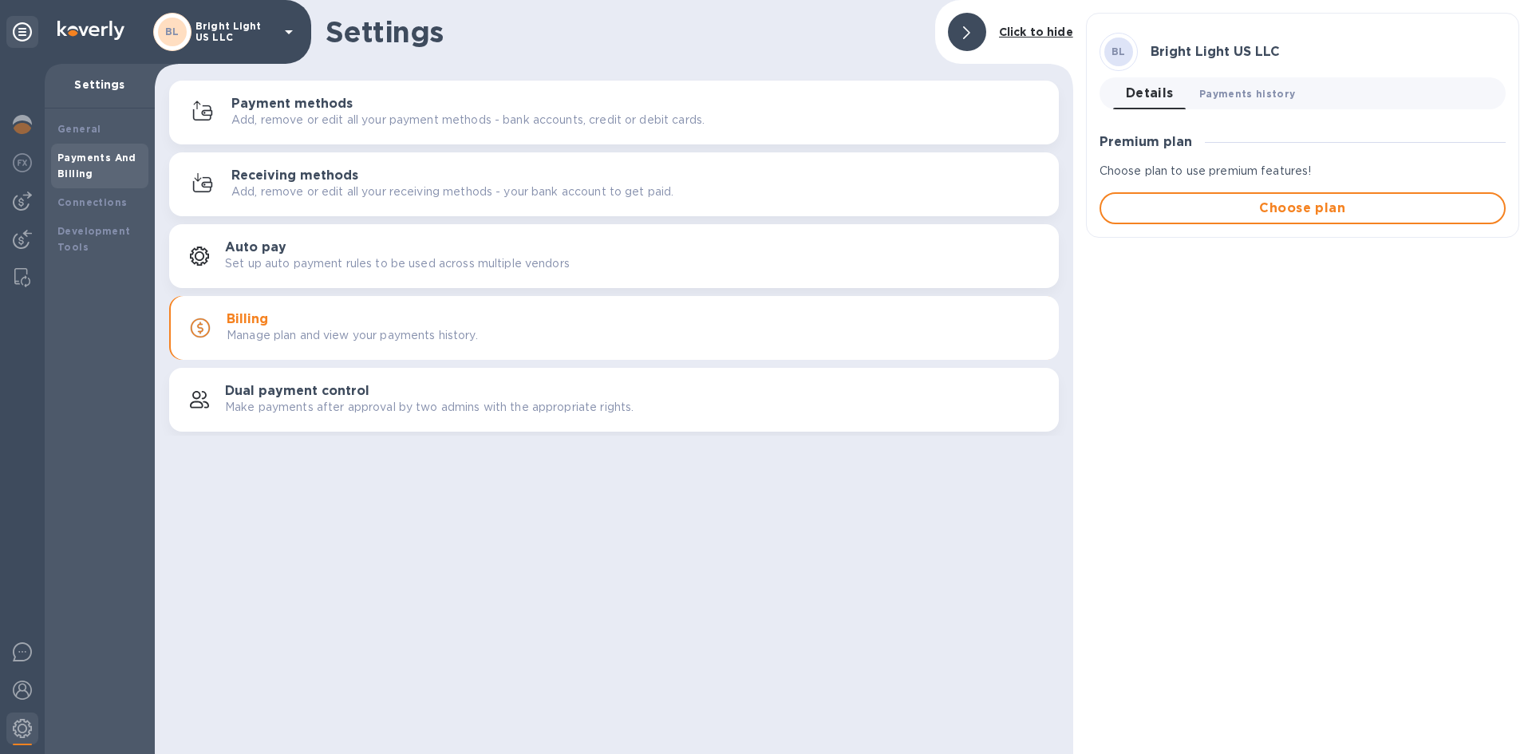
click at [1233, 96] on span "Payments history 0" at bounding box center [1247, 93] width 97 height 17
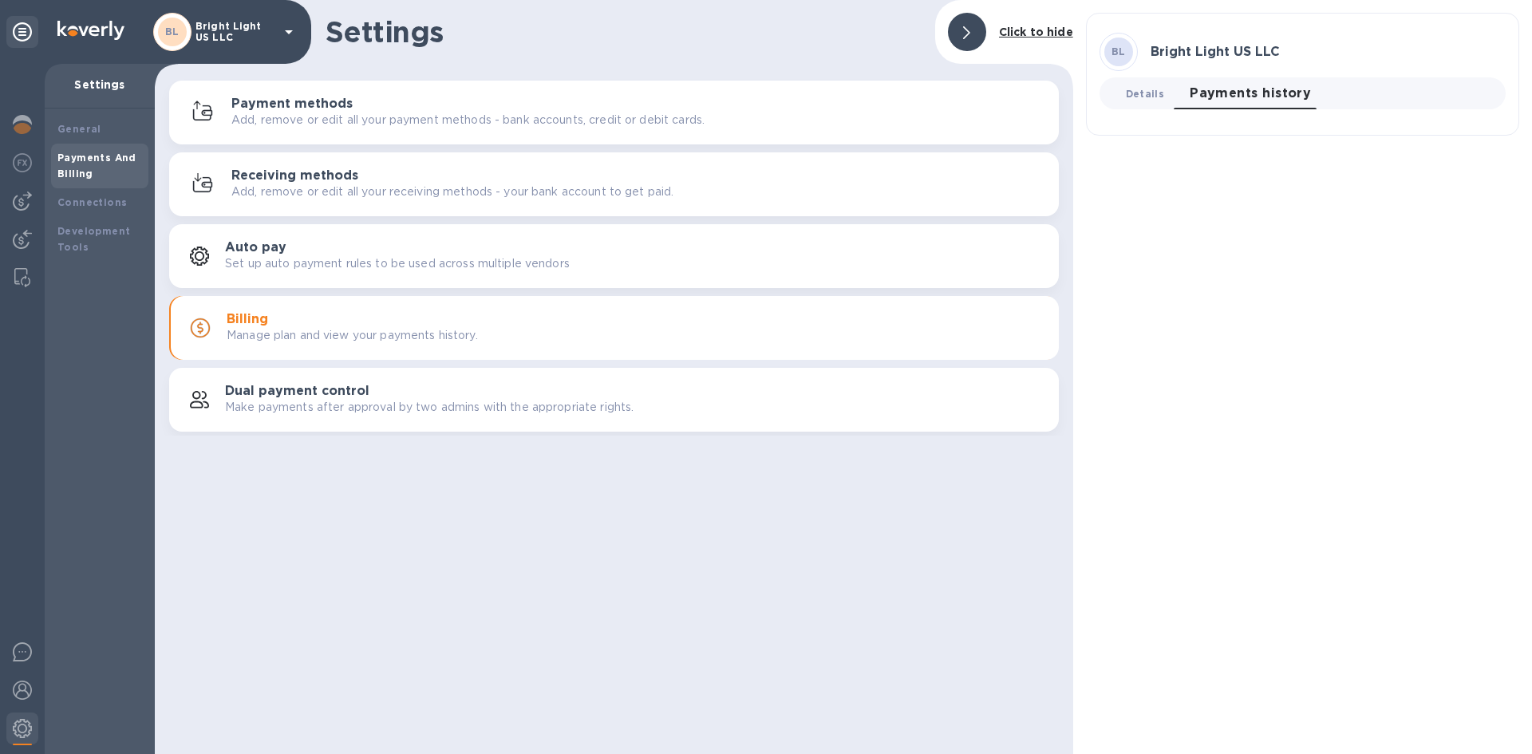
click at [1156, 93] on span "Details 0" at bounding box center [1145, 93] width 38 height 17
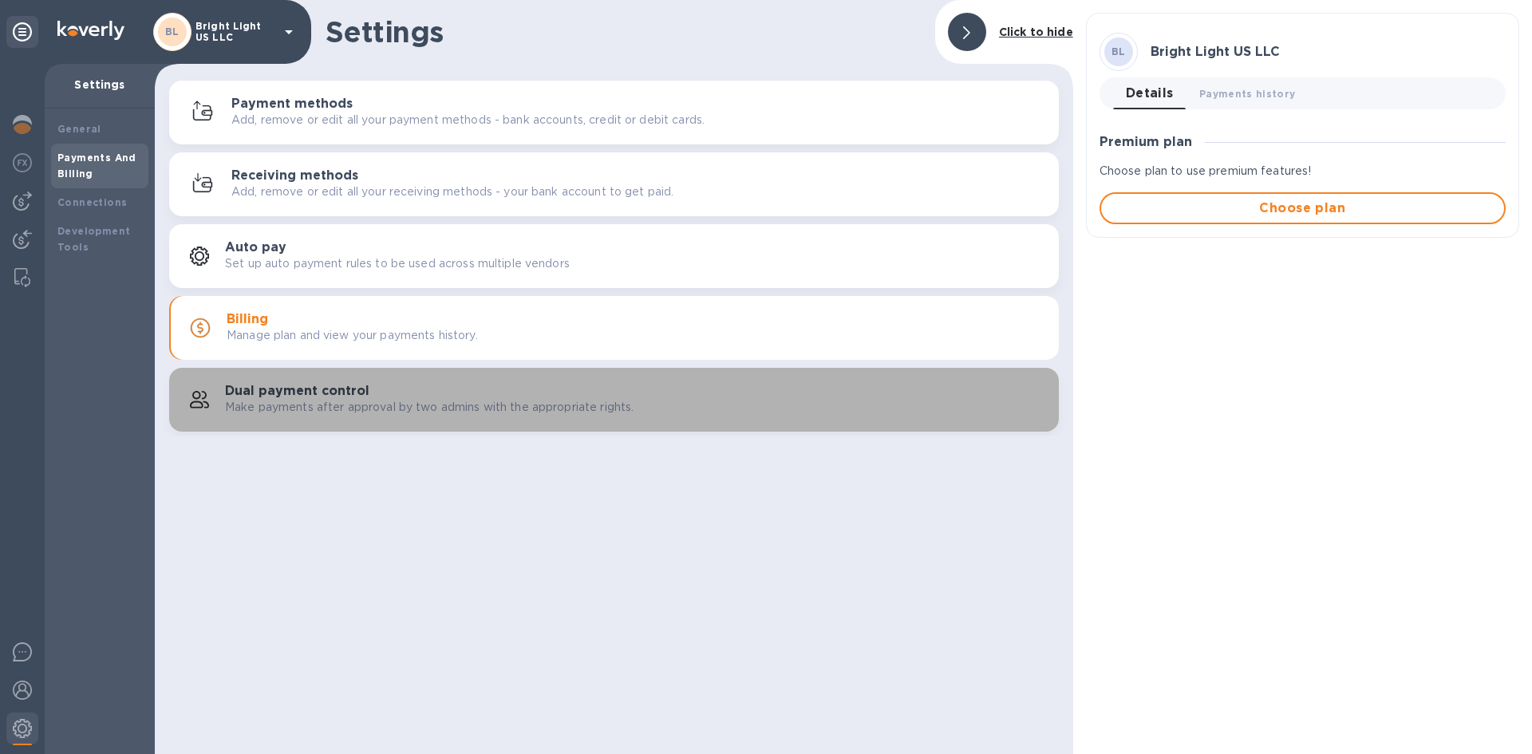
click at [272, 395] on h3 "Dual payment control" at bounding box center [297, 391] width 144 height 15
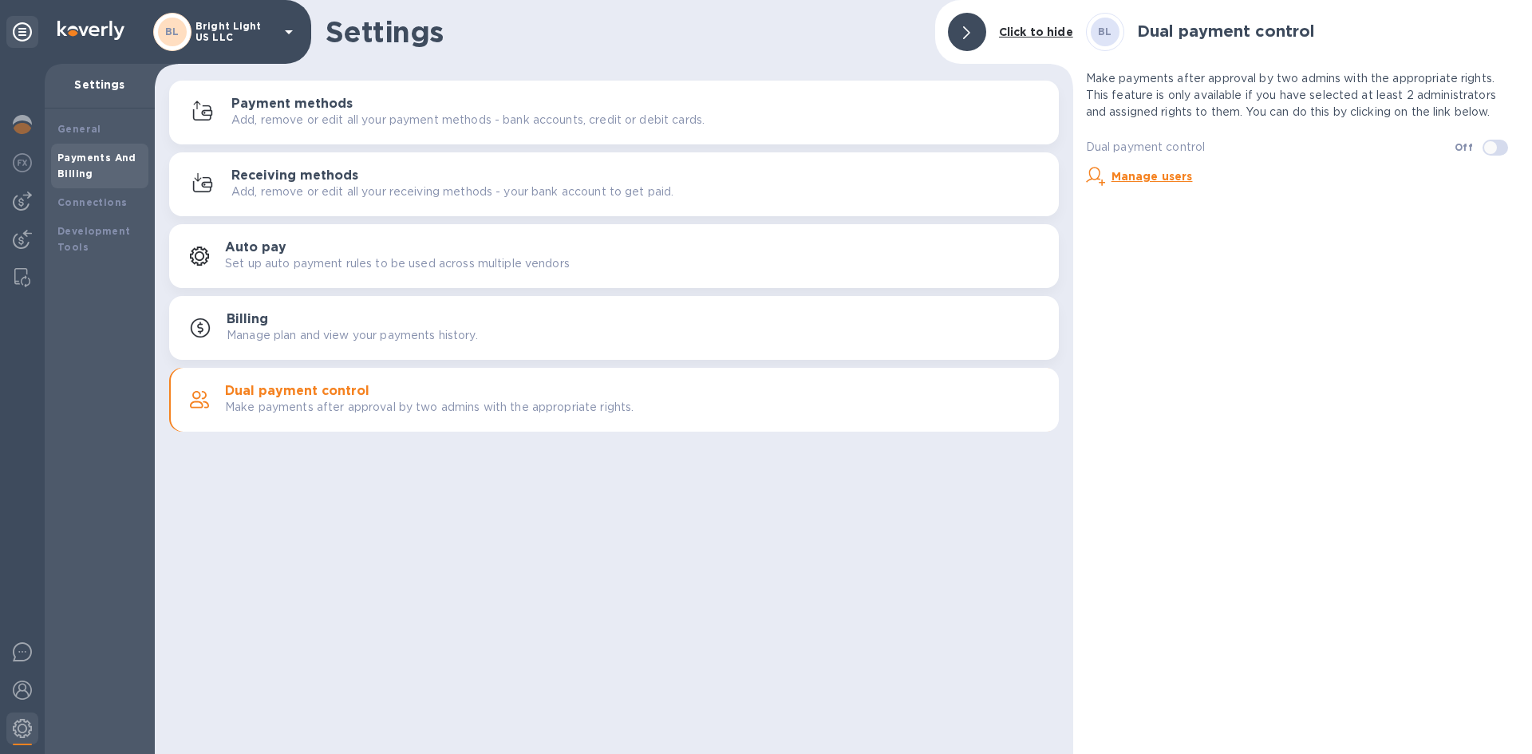
click at [1091, 75] on p "Make payments after approval by two admins with the appropriate rights. This fe…" at bounding box center [1302, 95] width 433 height 50
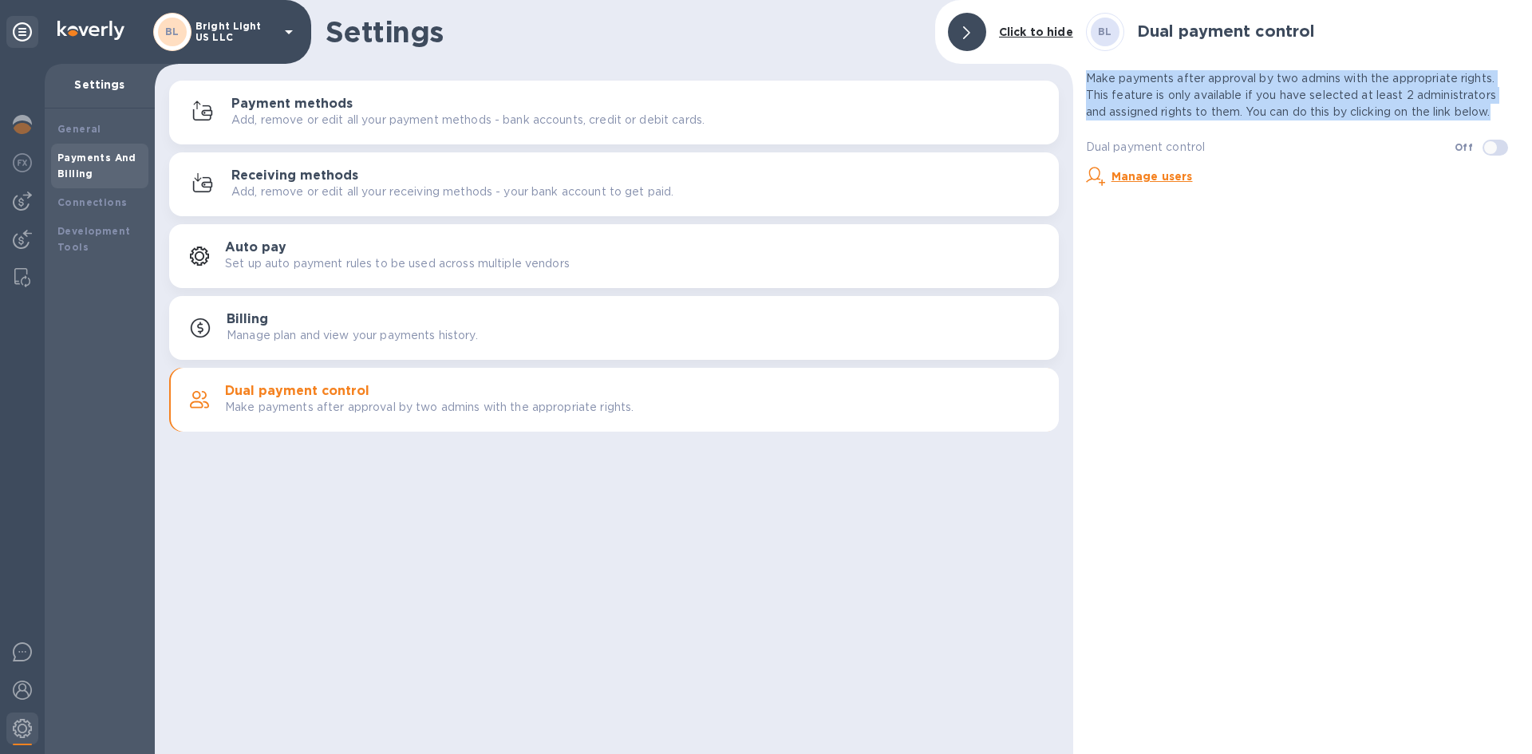
drag, startPoint x: 1091, startPoint y: 75, endPoint x: 1501, endPoint y: 116, distance: 412.1
click at [1501, 116] on p "Make payments after approval by two admins with the appropriate rights. This fe…" at bounding box center [1302, 95] width 433 height 50
click at [1498, 114] on p "Make payments after approval by two admins with the appropriate rights. This fe…" at bounding box center [1302, 95] width 433 height 50
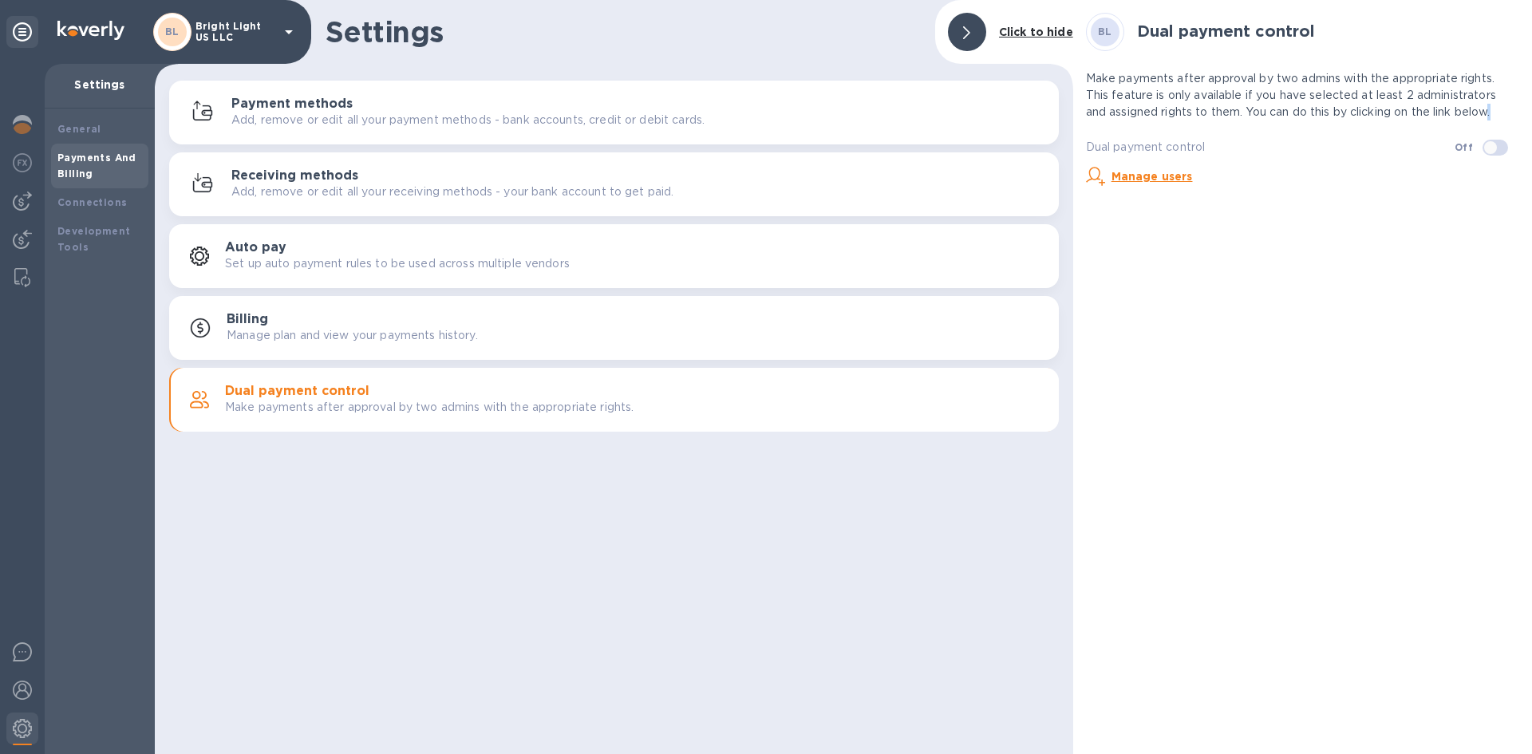
click at [1498, 114] on p "Make payments after approval by two admins with the appropriate rights. This fe…" at bounding box center [1302, 95] width 433 height 50
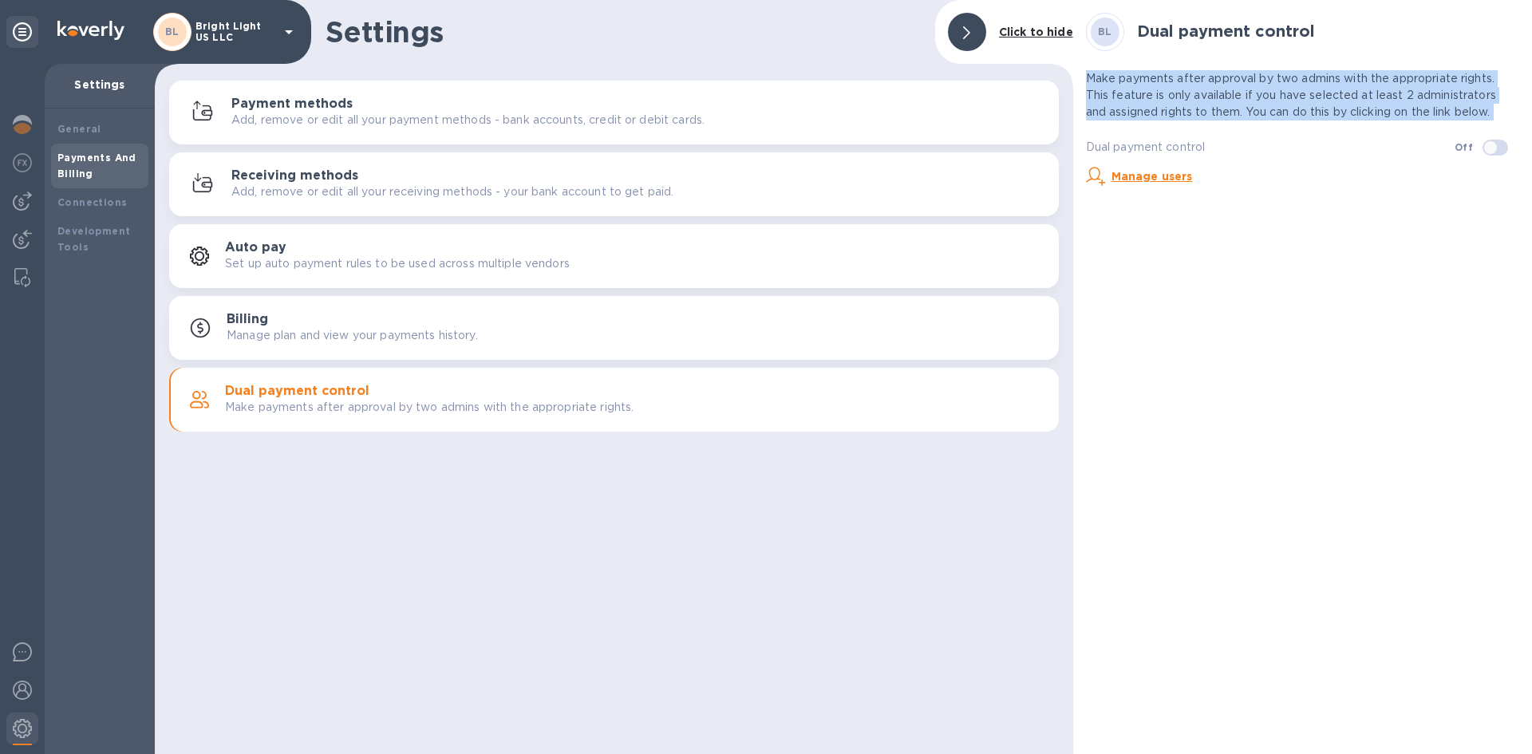
click at [1498, 114] on p "Make payments after approval by two admins with the appropriate rights. This fe…" at bounding box center [1302, 95] width 433 height 50
drag, startPoint x: 1498, startPoint y: 114, endPoint x: 1092, endPoint y: 78, distance: 408.5
click at [1092, 78] on p "Make payments after approval by two admins with the appropriate rights. This fe…" at bounding box center [1302, 95] width 433 height 50
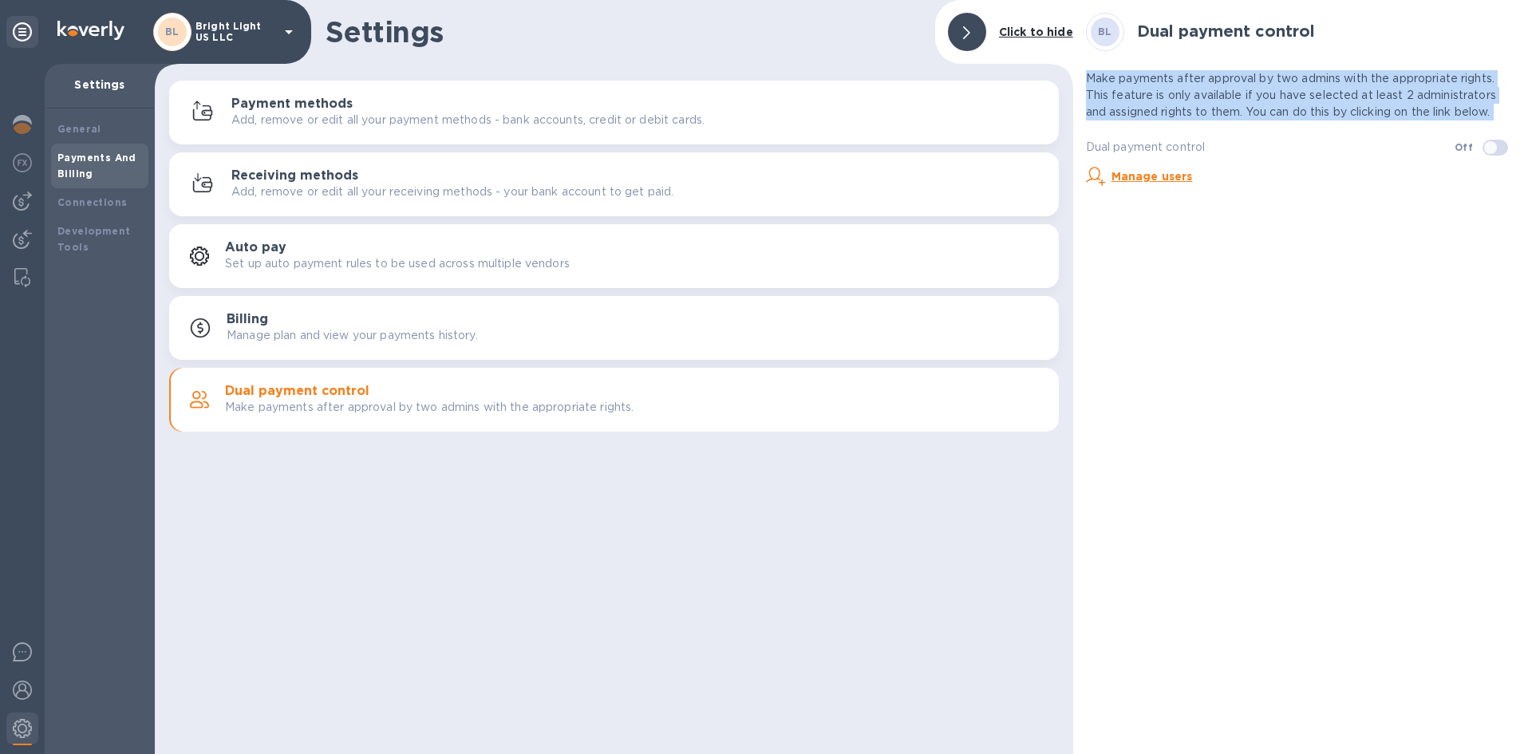
drag, startPoint x: 1092, startPoint y: 78, endPoint x: 1507, endPoint y: 117, distance: 417.5
click at [1507, 117] on p "Make payments after approval by two admins with the appropriate rights. This fe…" at bounding box center [1302, 95] width 433 height 50
click at [1498, 115] on p "Make payments after approval by two admins with the appropriate rights. This fe…" at bounding box center [1302, 95] width 433 height 50
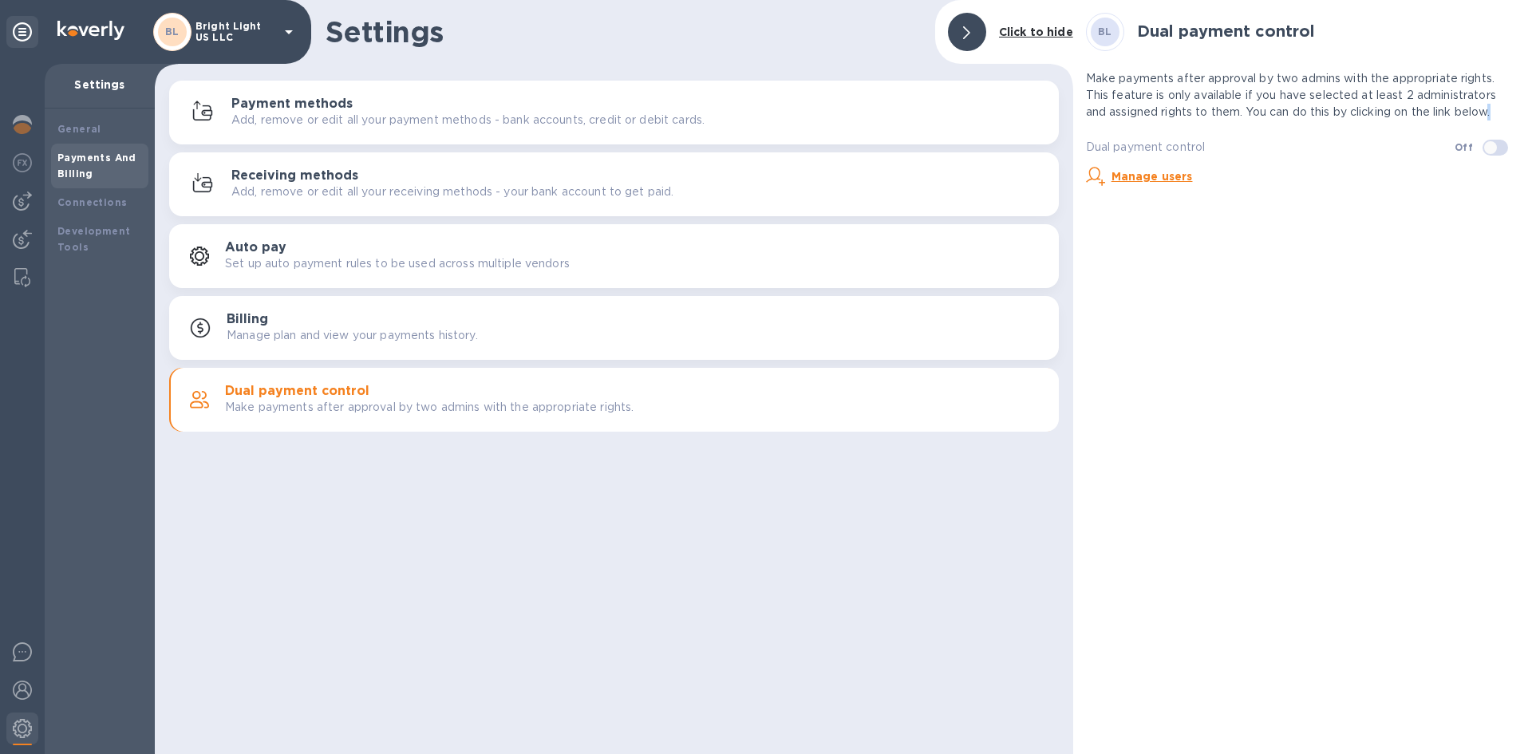
click at [1498, 115] on p "Make payments after approval by two admins with the appropriate rights. This fe…" at bounding box center [1302, 95] width 433 height 50
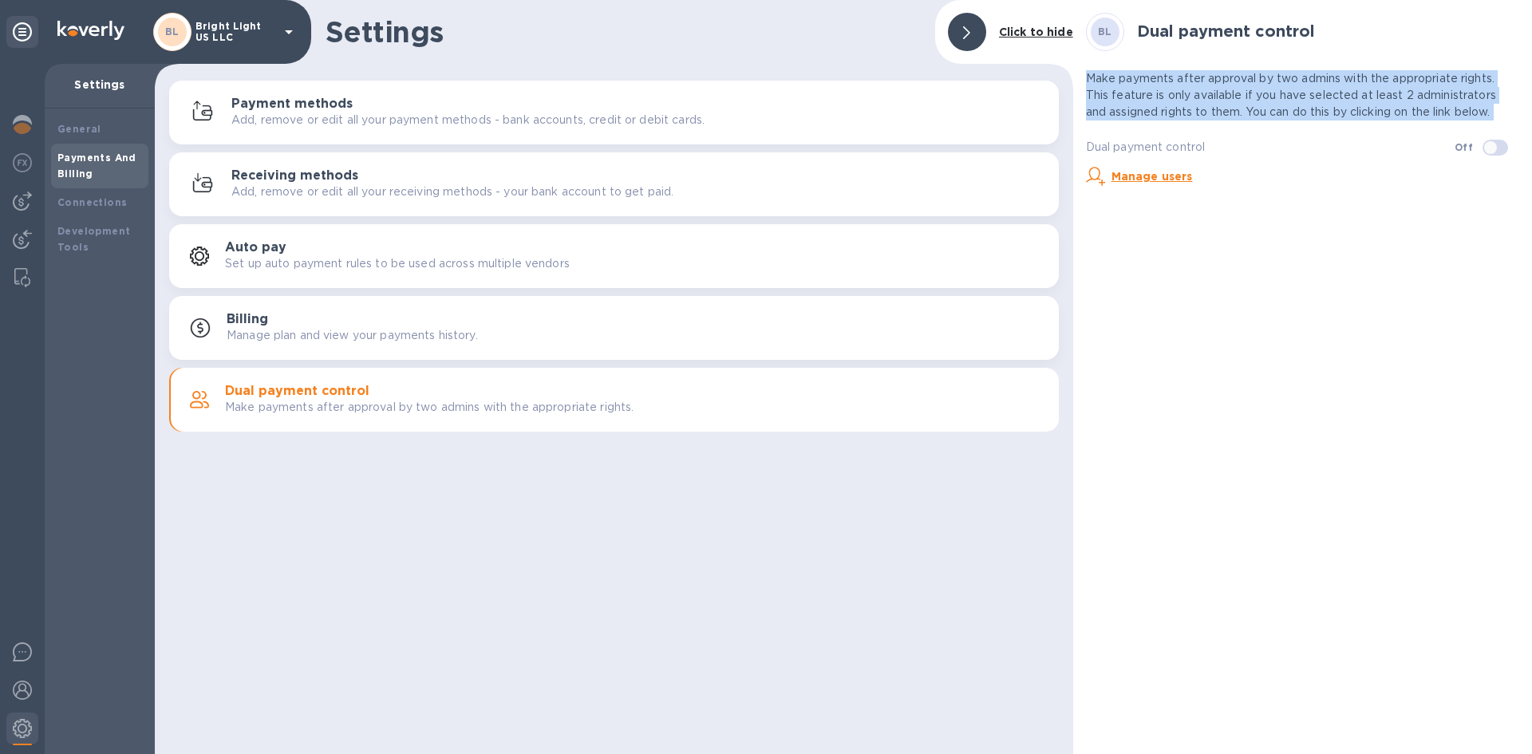
click at [1498, 115] on p "Make payments after approval by two admins with the appropriate rights. This fe…" at bounding box center [1302, 95] width 433 height 50
click at [1491, 113] on p "Make payments after approval by two admins with the appropriate rights. This fe…" at bounding box center [1302, 95] width 433 height 50
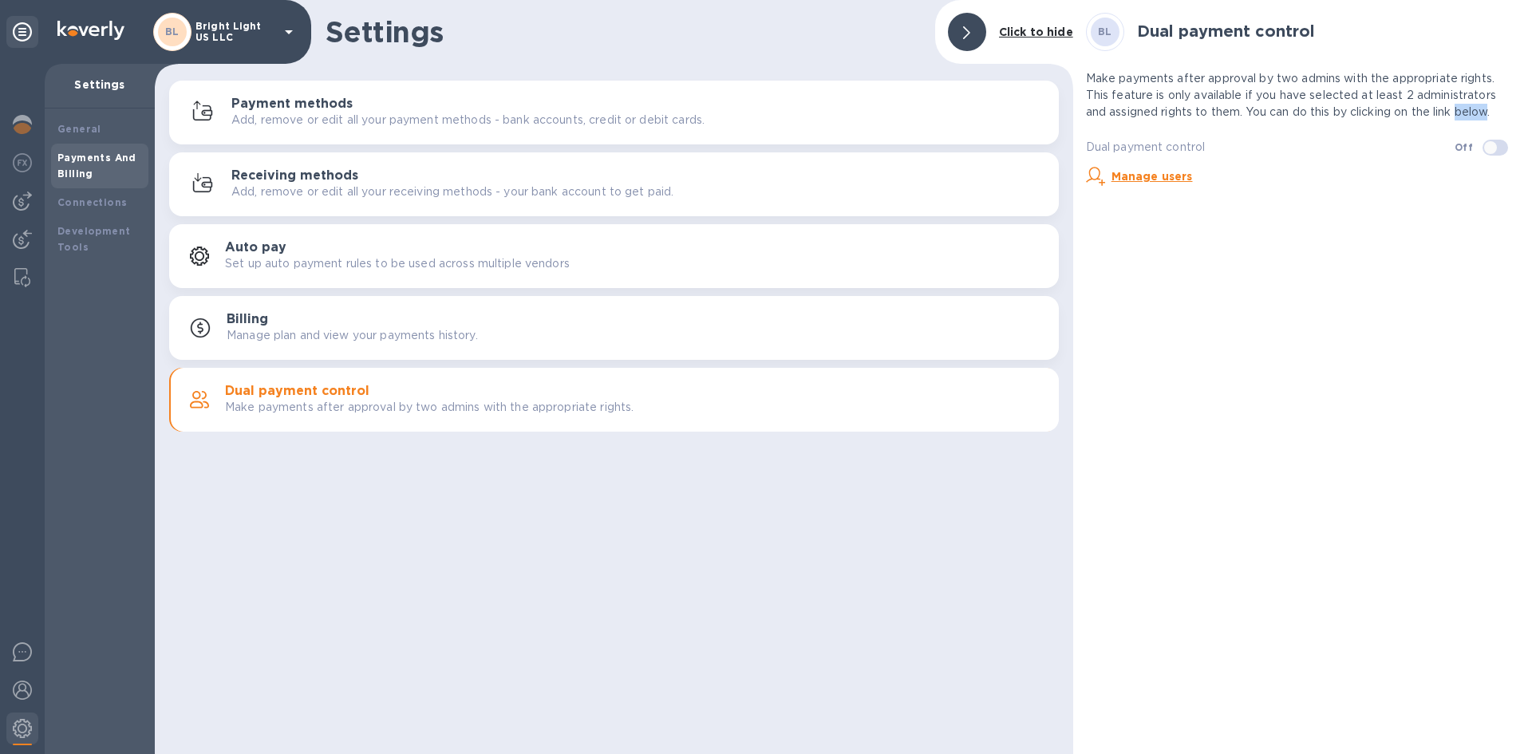
click at [1491, 113] on p "Make payments after approval by two admins with the appropriate rights. This fe…" at bounding box center [1302, 95] width 433 height 50
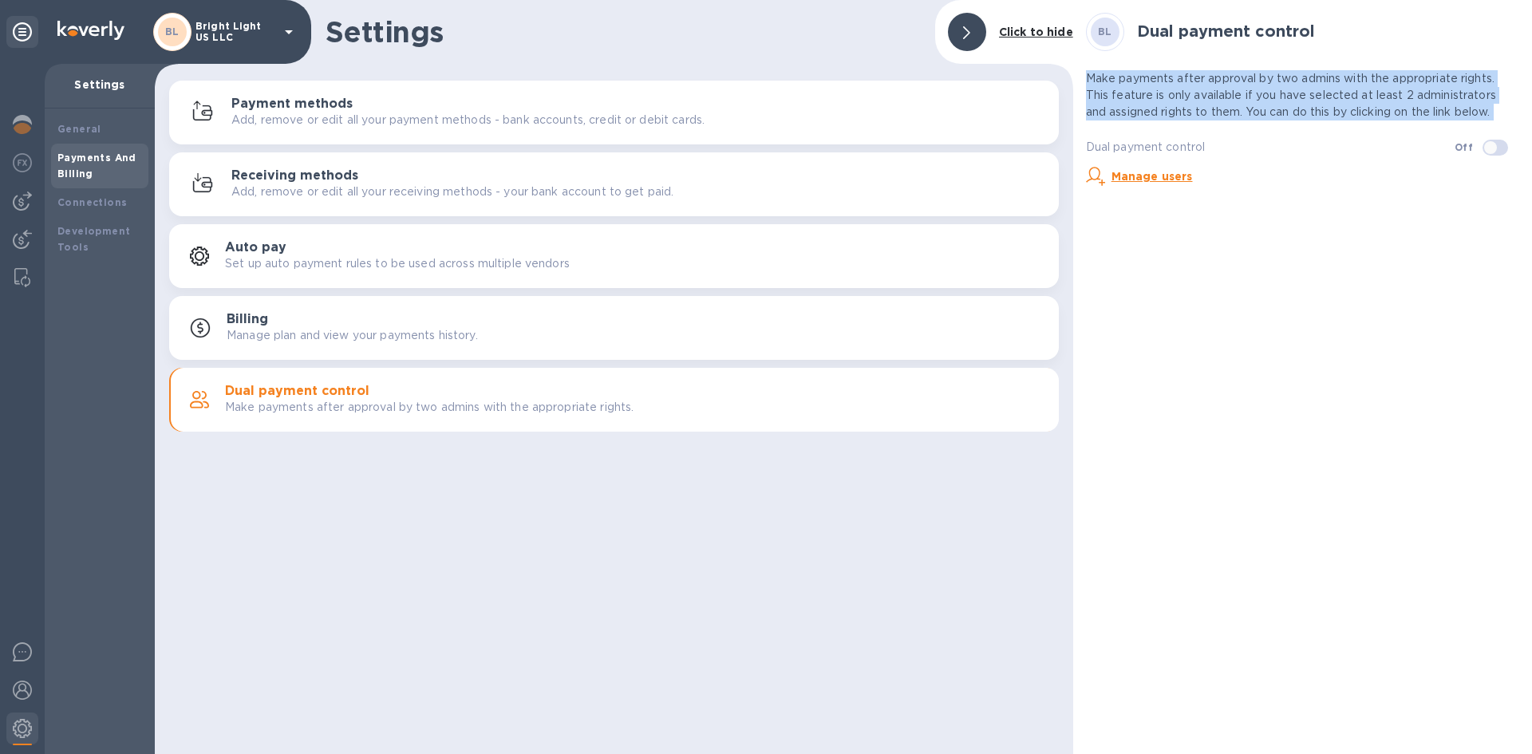
click at [1491, 113] on p "Make payments after approval by two admins with the appropriate rights. This fe…" at bounding box center [1302, 95] width 433 height 50
click at [1491, 112] on p "Make payments after approval by two admins with the appropriate rights. This fe…" at bounding box center [1302, 95] width 433 height 50
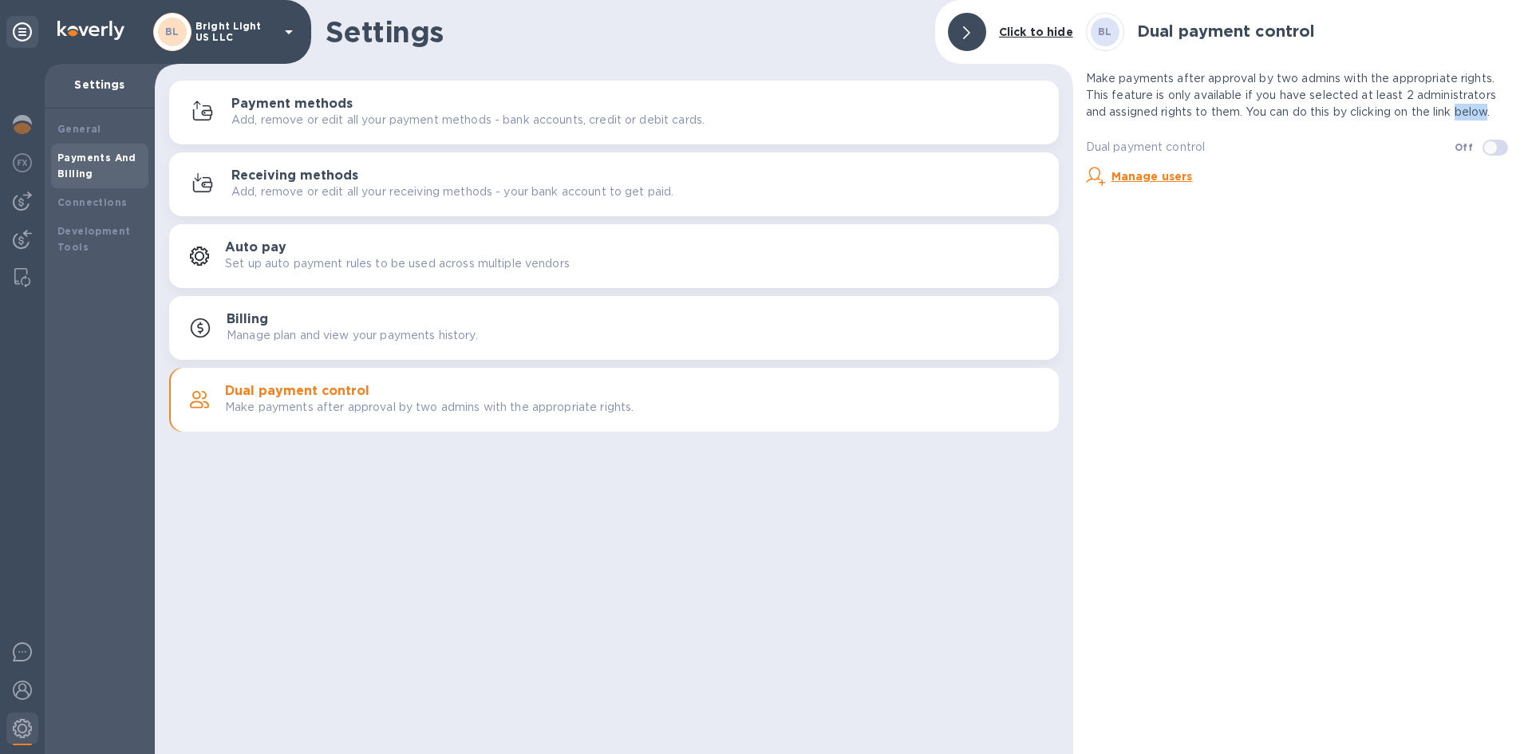
click at [1491, 112] on p "Make payments after approval by two admins with the appropriate rights. This fe…" at bounding box center [1302, 95] width 433 height 50
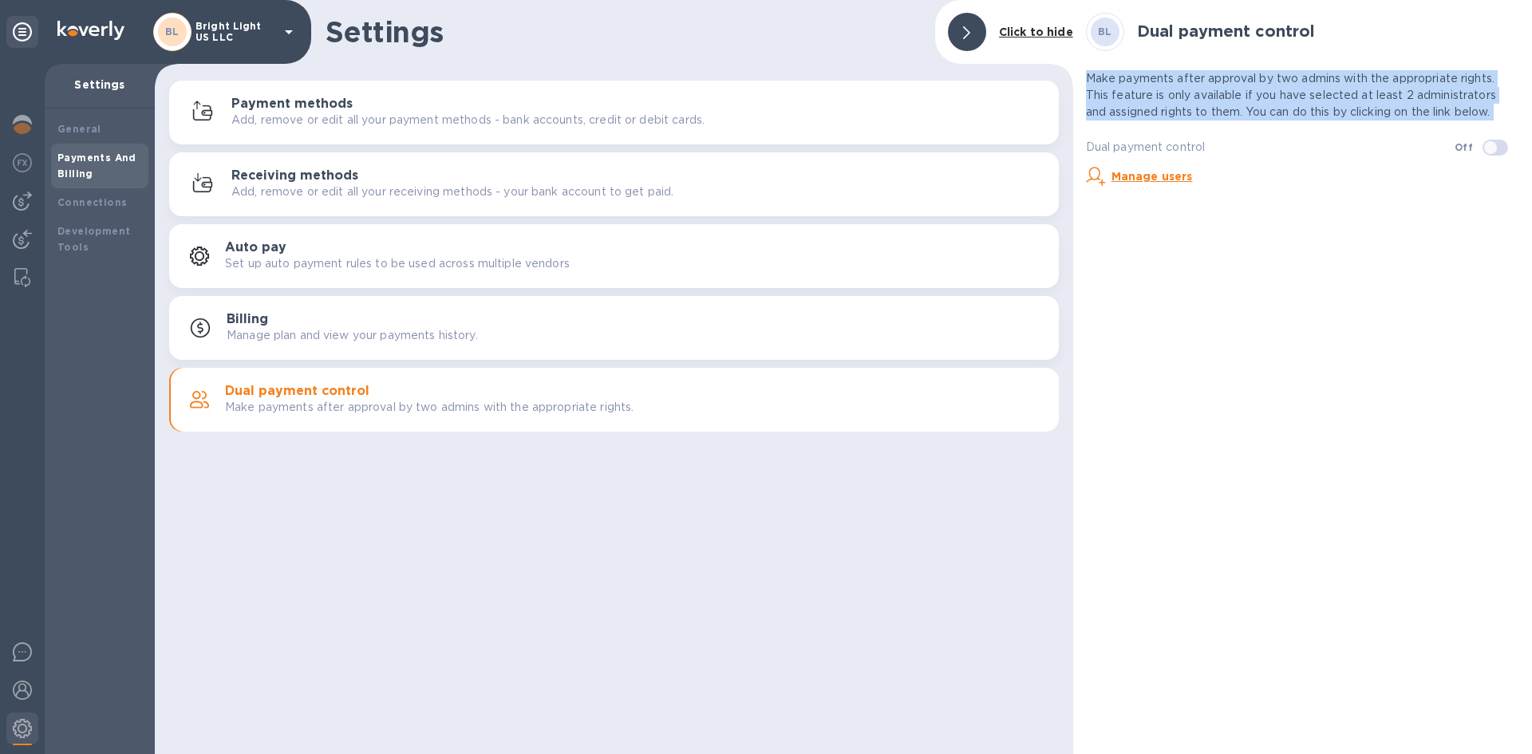
click at [1491, 112] on p "Make payments after approval by two admins with the appropriate rights. This fe…" at bounding box center [1302, 95] width 433 height 50
click at [1488, 112] on p "Make payments after approval by two admins with the appropriate rights. This fe…" at bounding box center [1302, 95] width 433 height 50
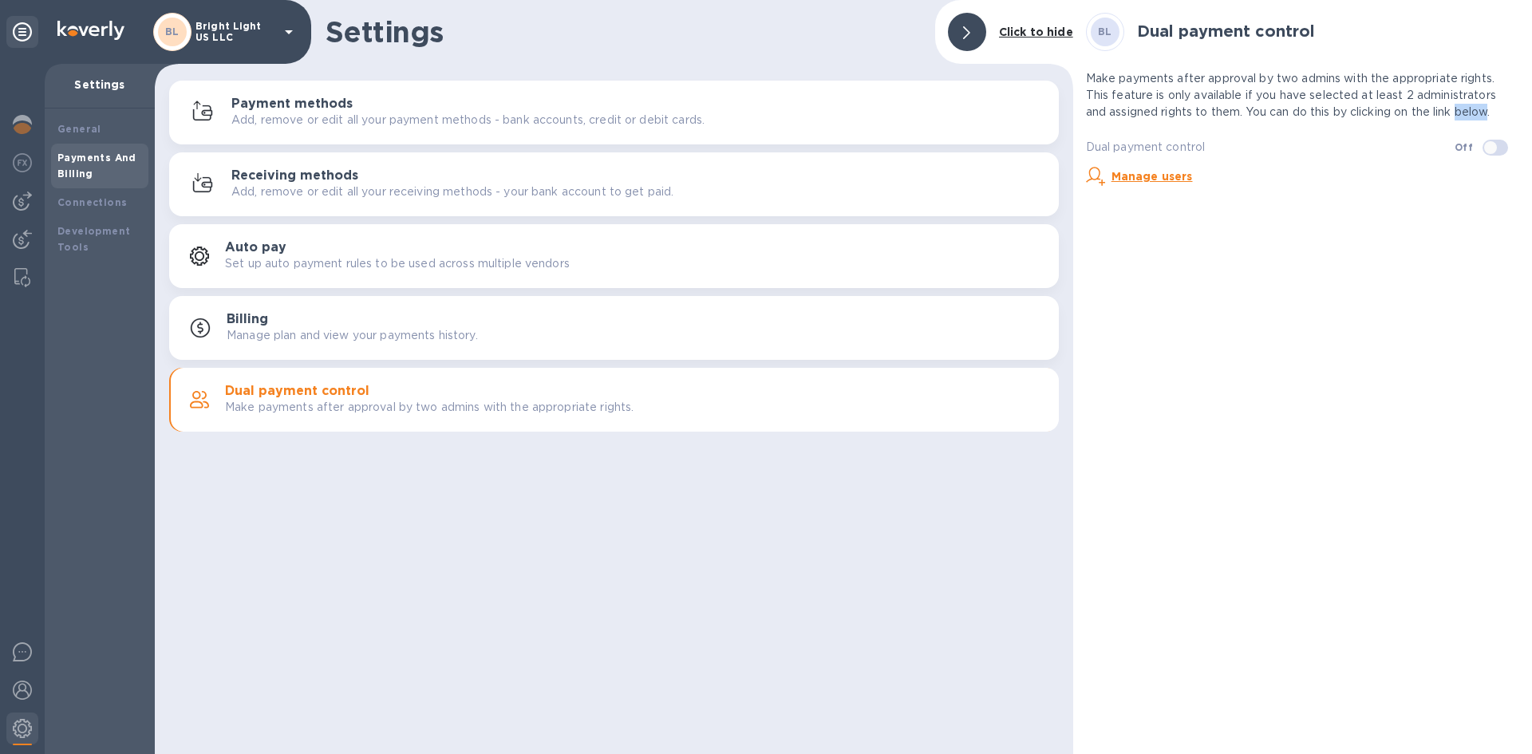
click at [1488, 112] on p "Make payments after approval by two admins with the appropriate rights. This fe…" at bounding box center [1302, 95] width 433 height 50
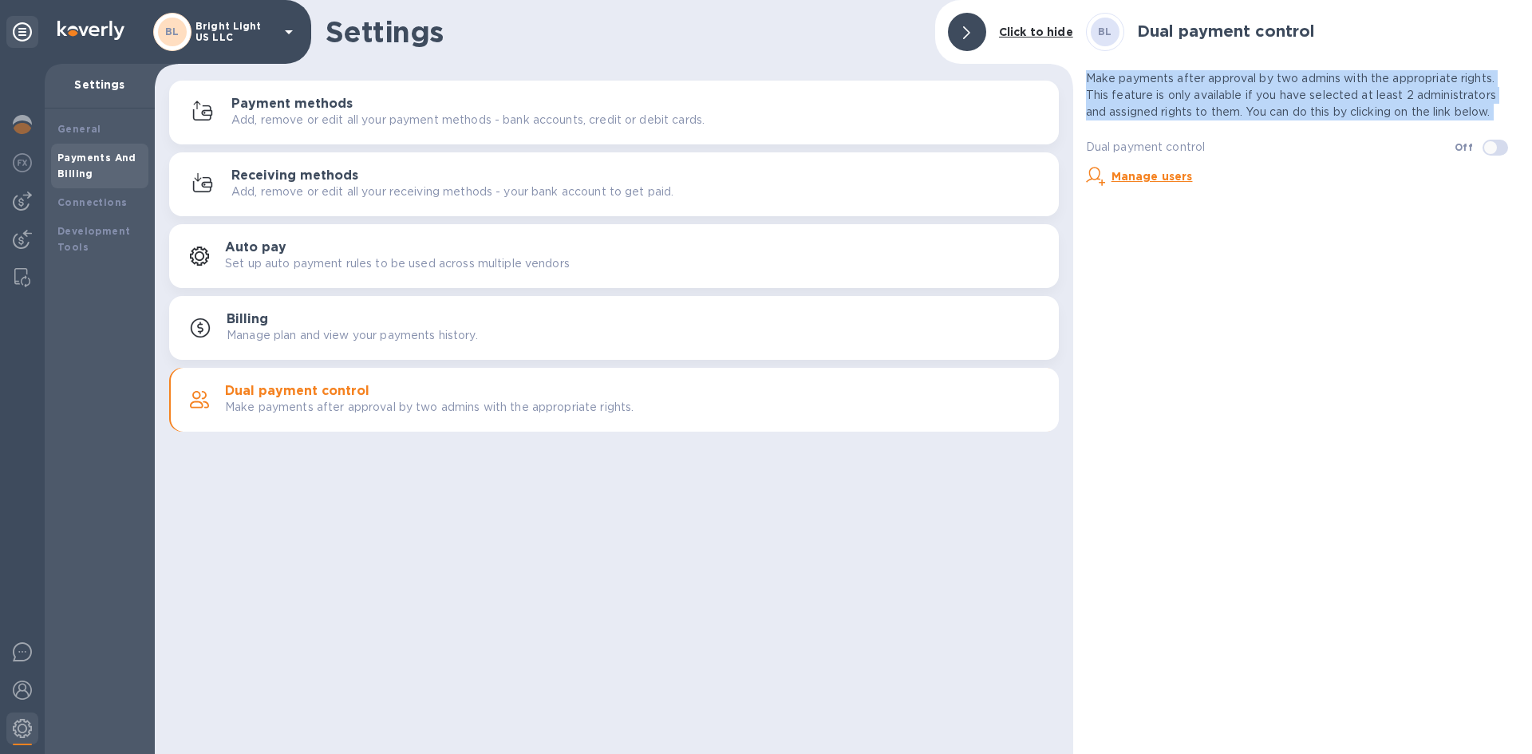
click at [1488, 112] on p "Make payments after approval by two admins with the appropriate rights. This fe…" at bounding box center [1302, 95] width 433 height 50
click at [1305, 156] on div "Dual payment control Off" at bounding box center [1302, 146] width 433 height 27
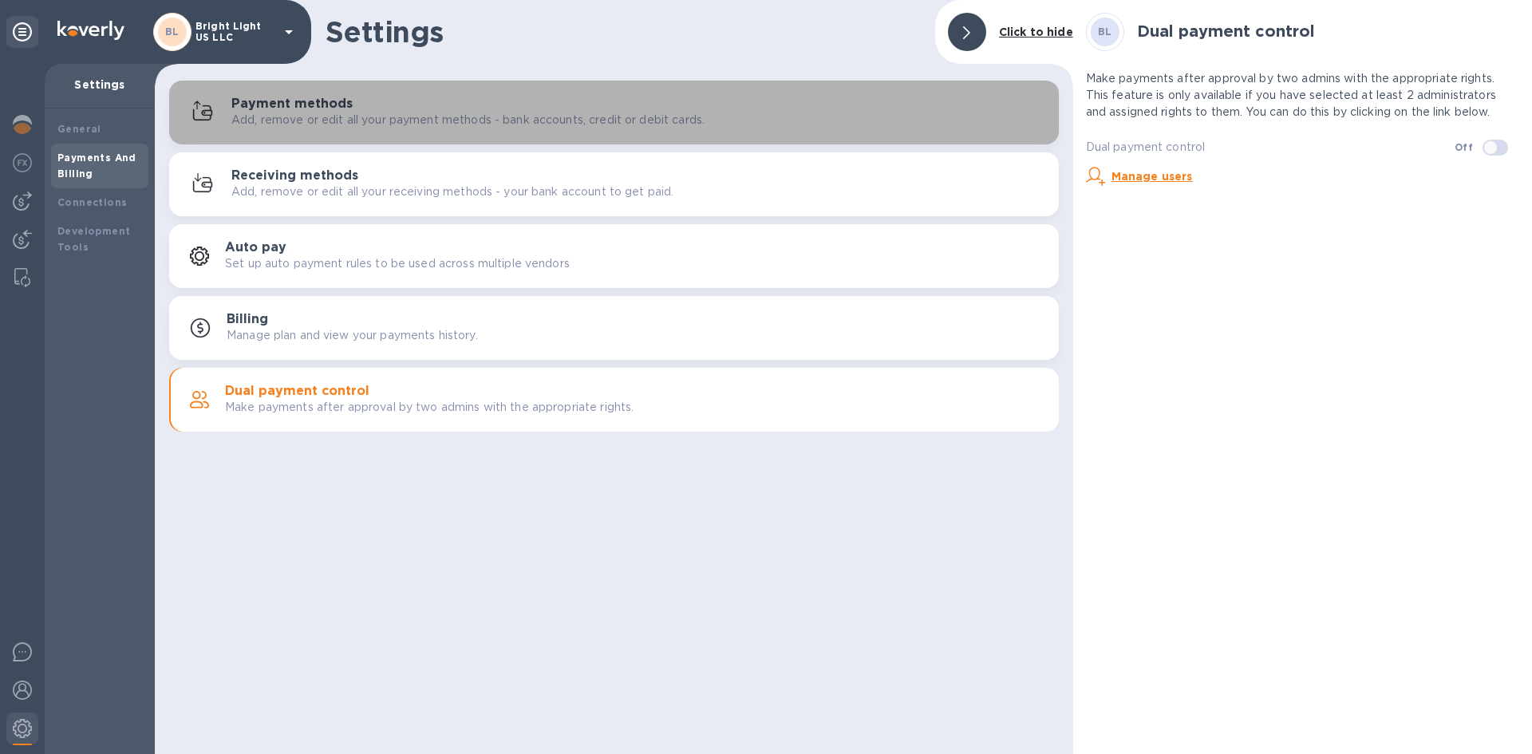
click at [270, 106] on h3 "Payment methods" at bounding box center [291, 104] width 121 height 15
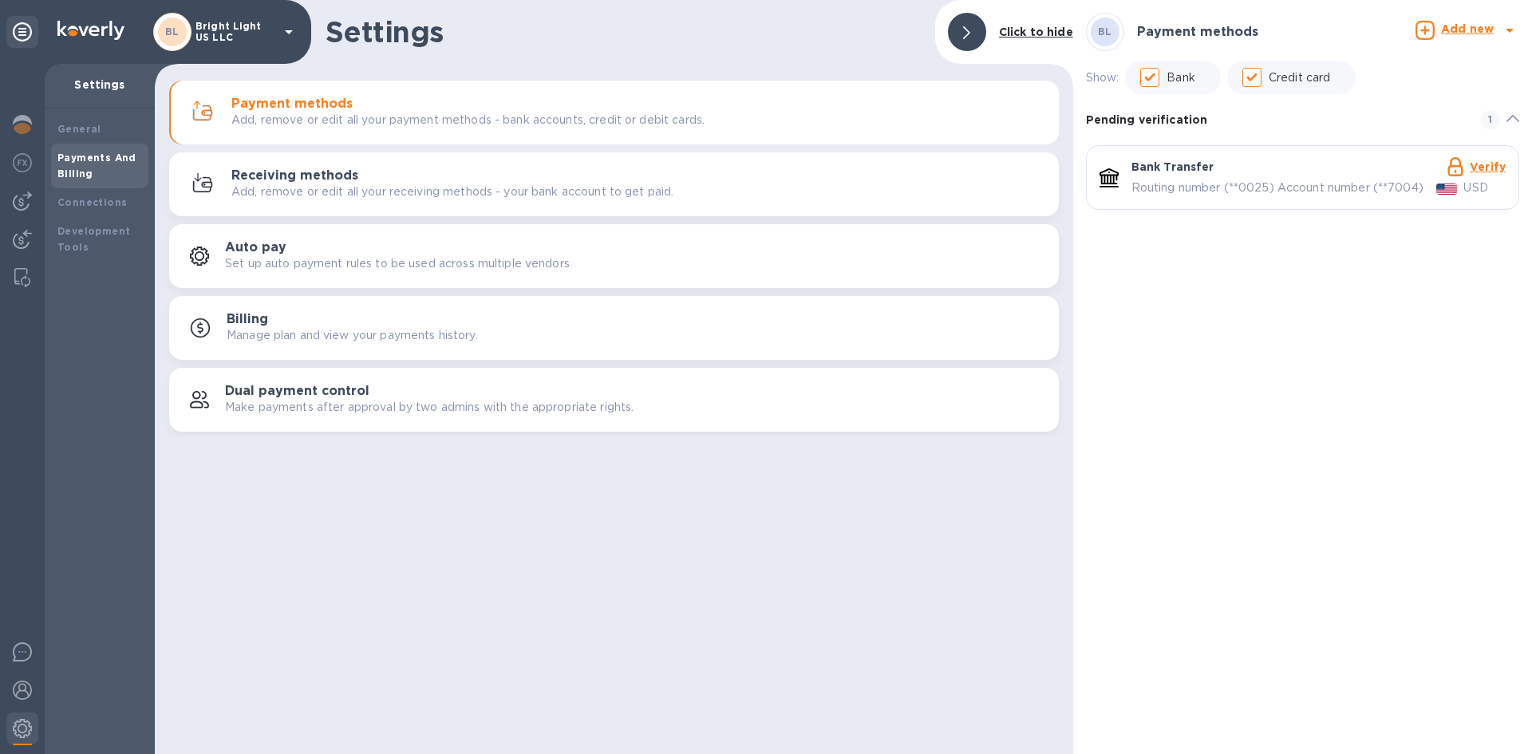
click at [1484, 166] on link "Verify" at bounding box center [1488, 166] width 36 height 13
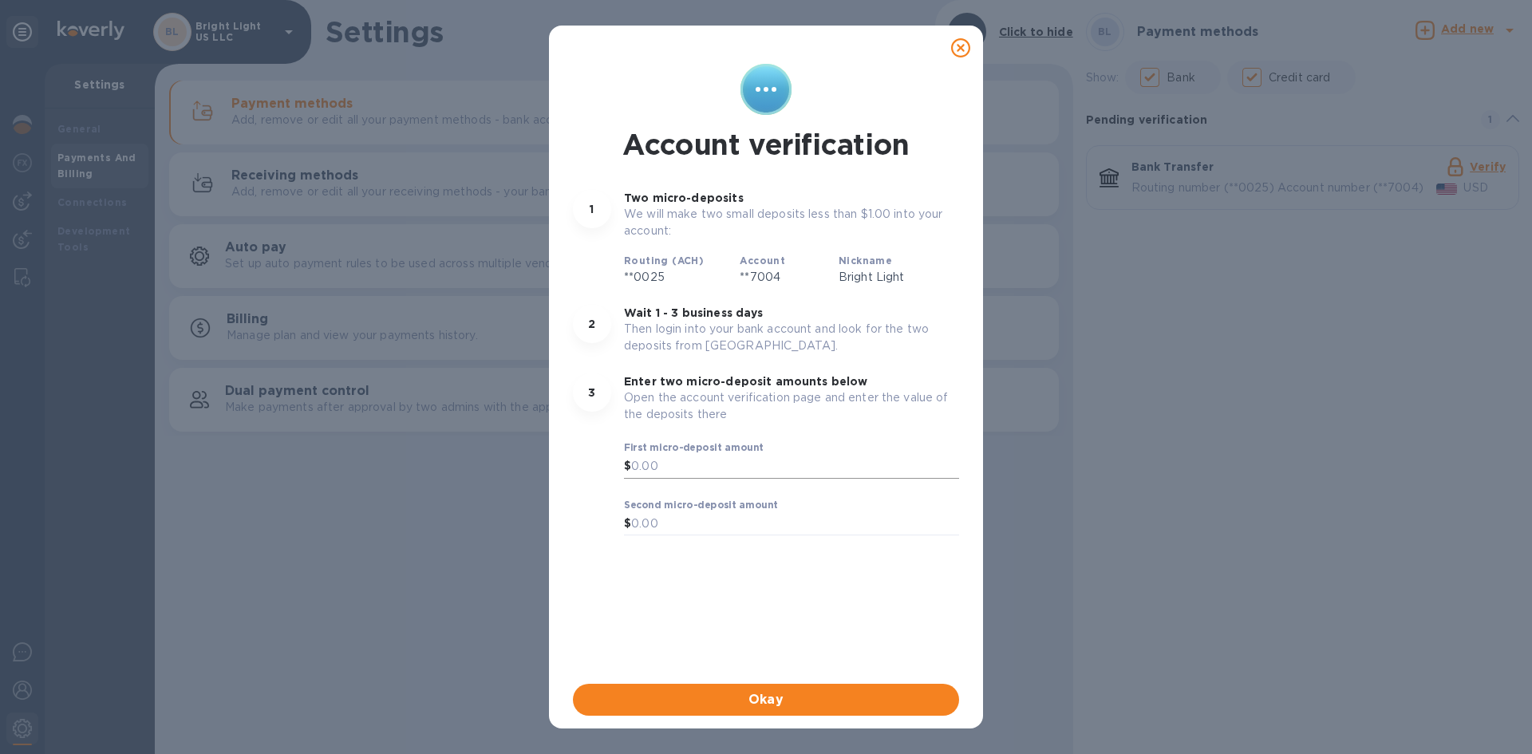
click at [685, 465] on input "text" at bounding box center [795, 467] width 328 height 24
click at [714, 472] on input "text" at bounding box center [795, 467] width 328 height 24
type input "0.97"
click at [673, 520] on input "text" at bounding box center [795, 524] width 328 height 24
type input "0.99"
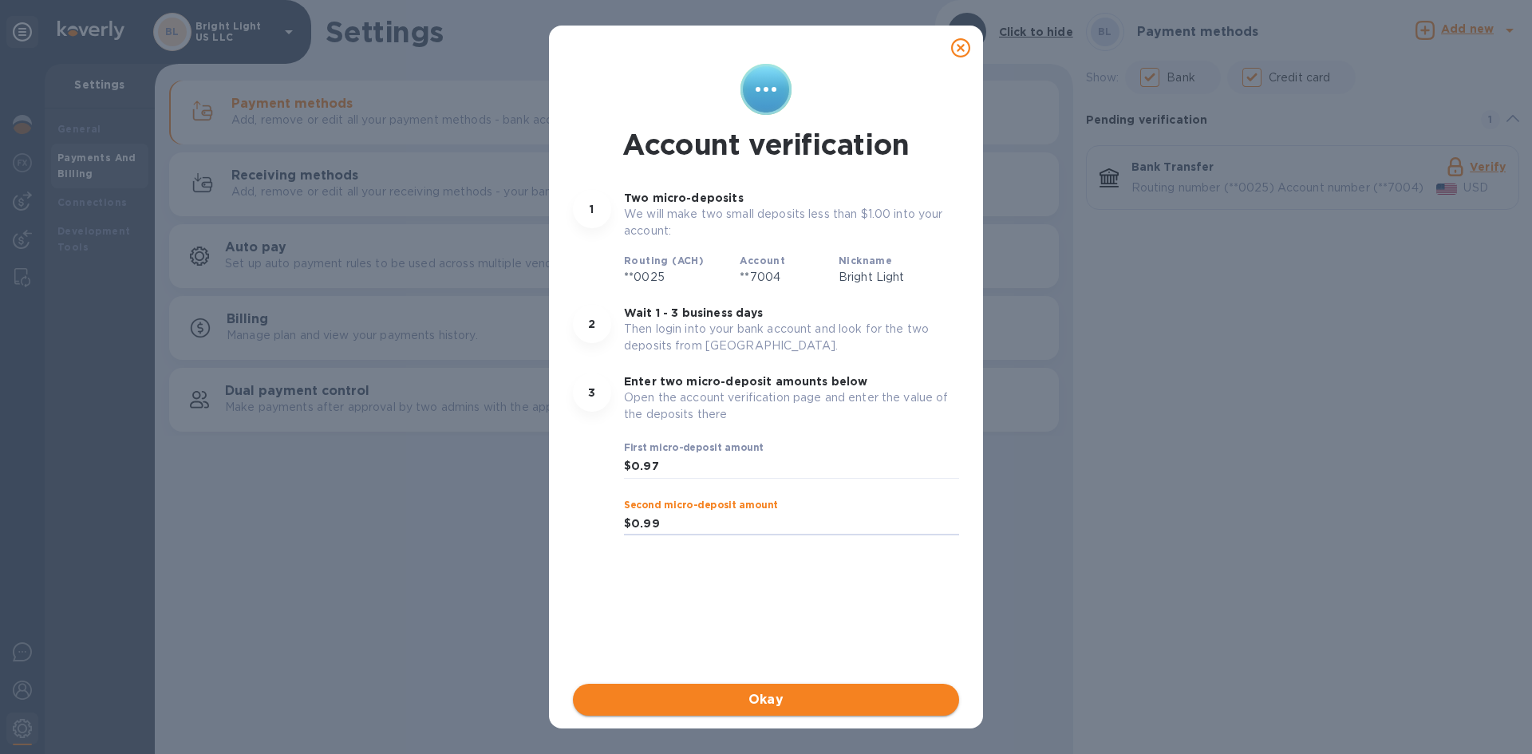
click at [775, 689] on button "Okay" at bounding box center [766, 700] width 386 height 32
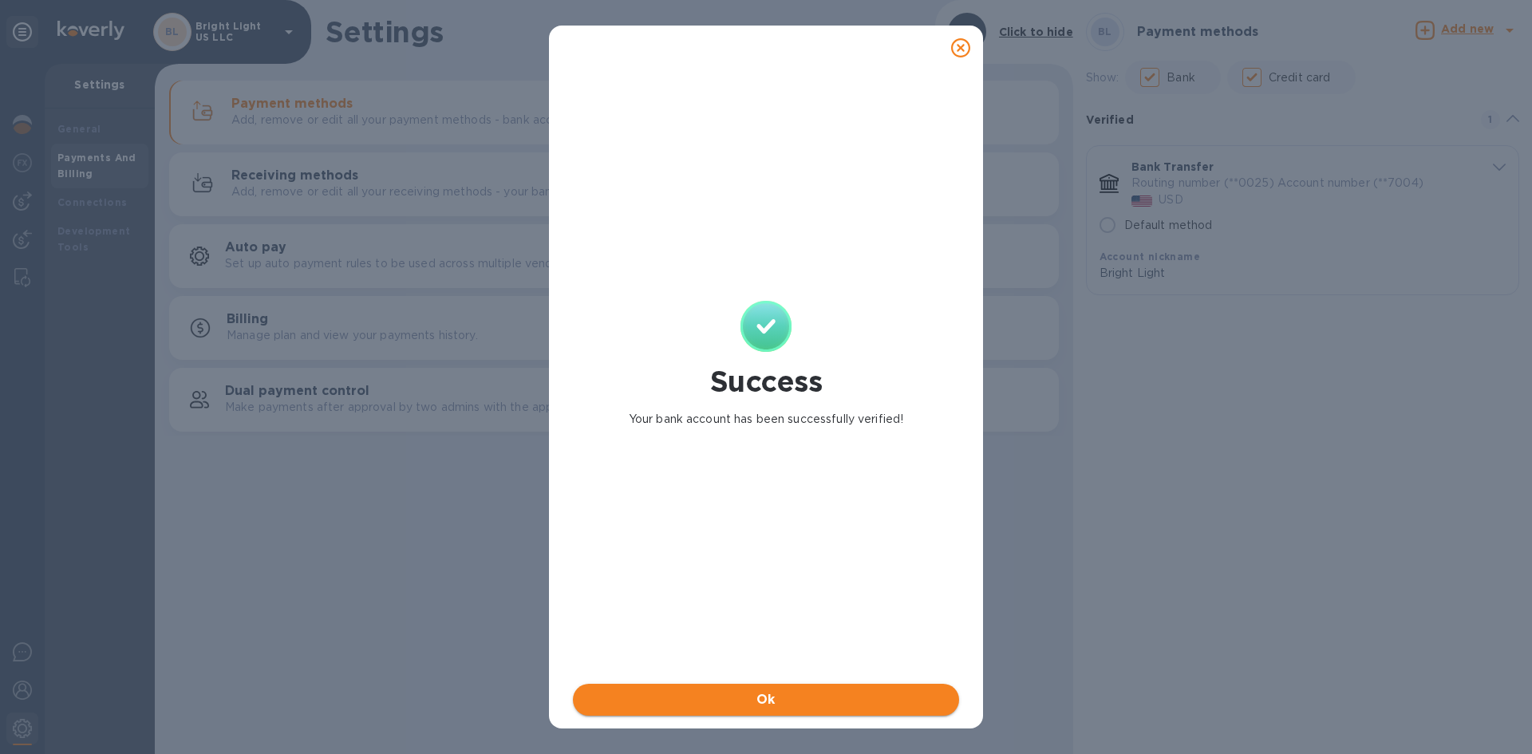
click at [729, 696] on span "Ok" at bounding box center [766, 699] width 361 height 19
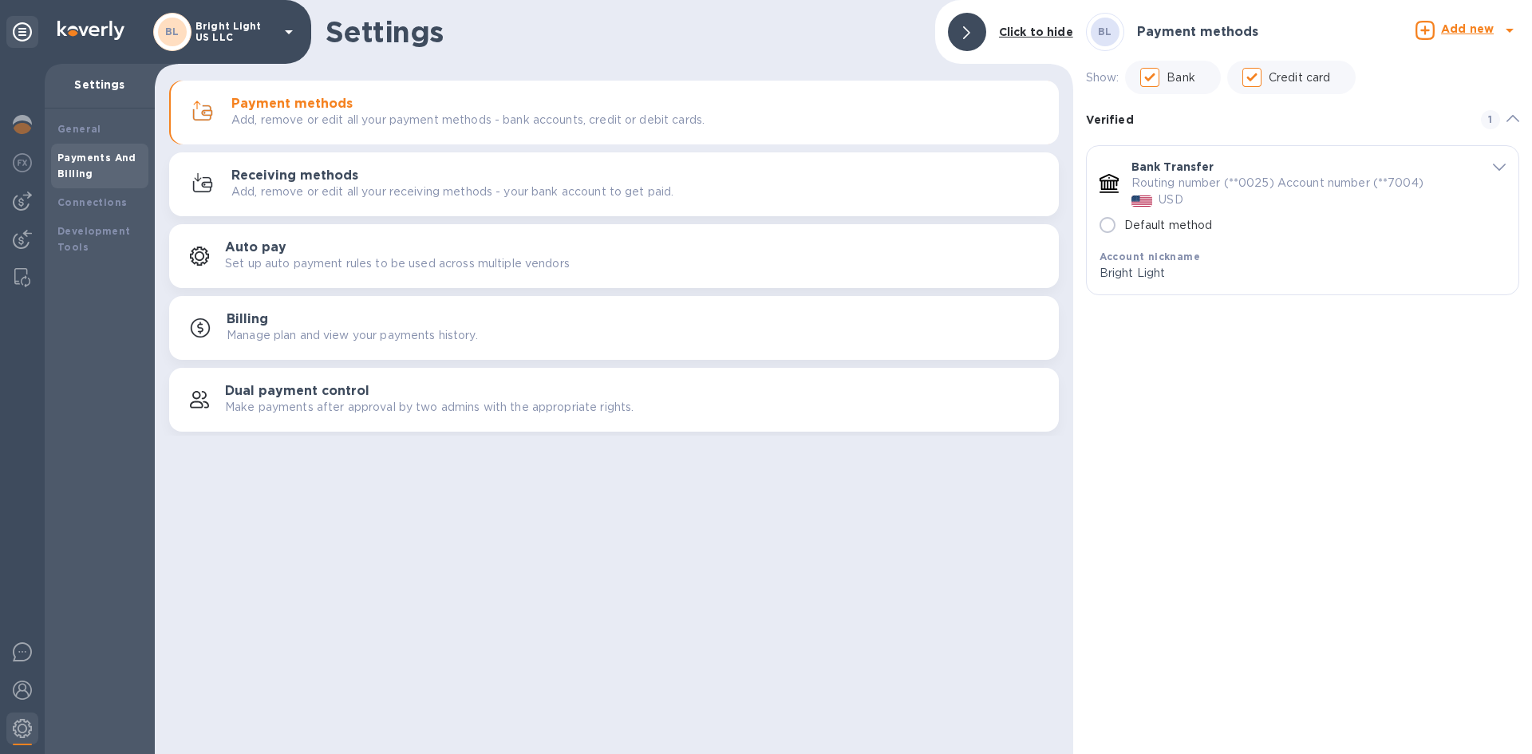
click at [1109, 227] on input "Default method" at bounding box center [1108, 225] width 34 height 34
radio input "true"
click at [1142, 357] on div "BL Payment methods Add new Show: Bank Credit card Verified 1 Bank Transfer Rout…" at bounding box center [1302, 377] width 459 height 754
click at [1101, 275] on p "Bright Light" at bounding box center [1285, 273] width 373 height 17
click at [1101, 274] on p "Bright Light" at bounding box center [1285, 273] width 373 height 17
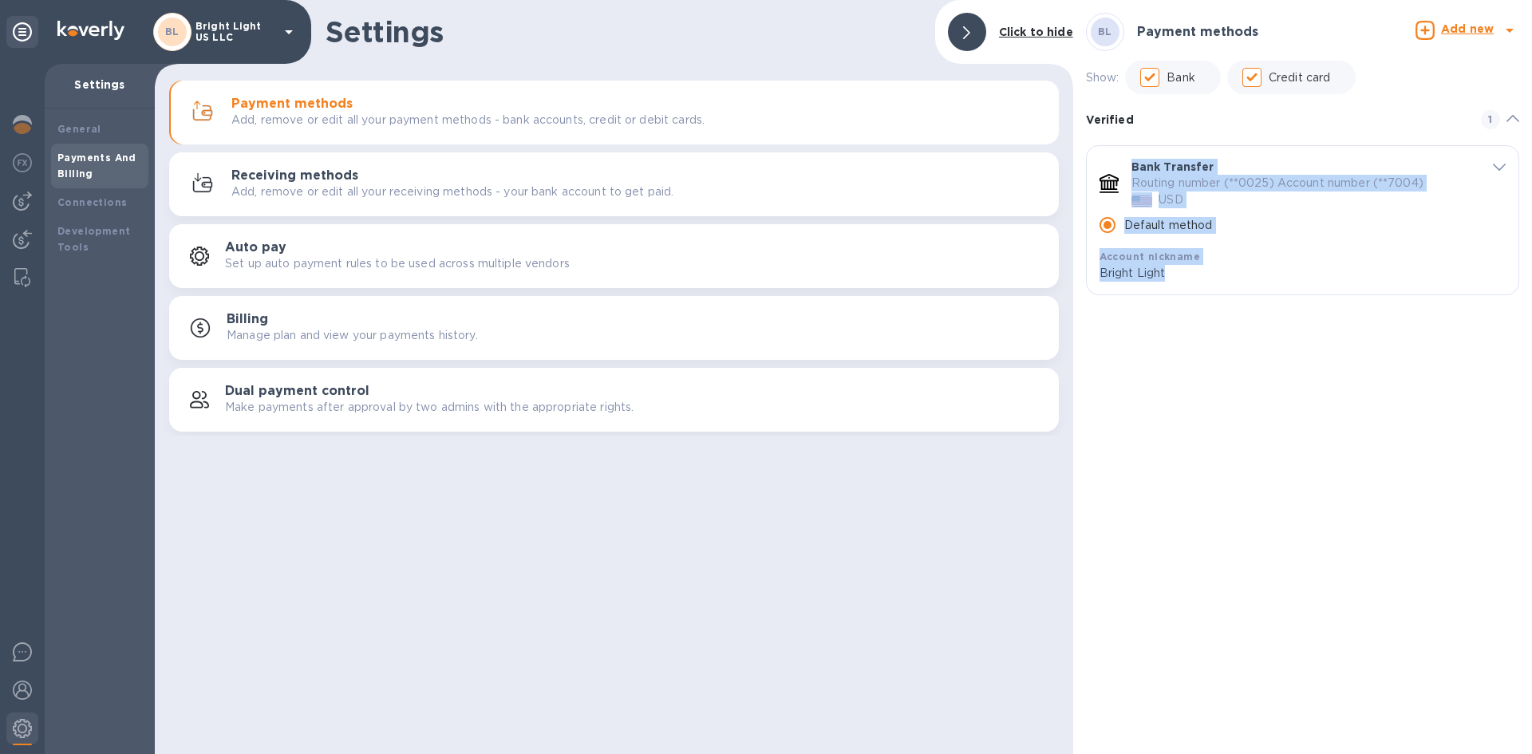
drag, startPoint x: 1101, startPoint y: 274, endPoint x: 1092, endPoint y: 153, distance: 120.9
click at [1092, 153] on div "Bank Transfer Routing number (**0025) Account number (**7004) USD Default metho…" at bounding box center [1303, 220] width 432 height 148
click at [1143, 168] on p "Bank Transfer" at bounding box center [1172, 167] width 83 height 16
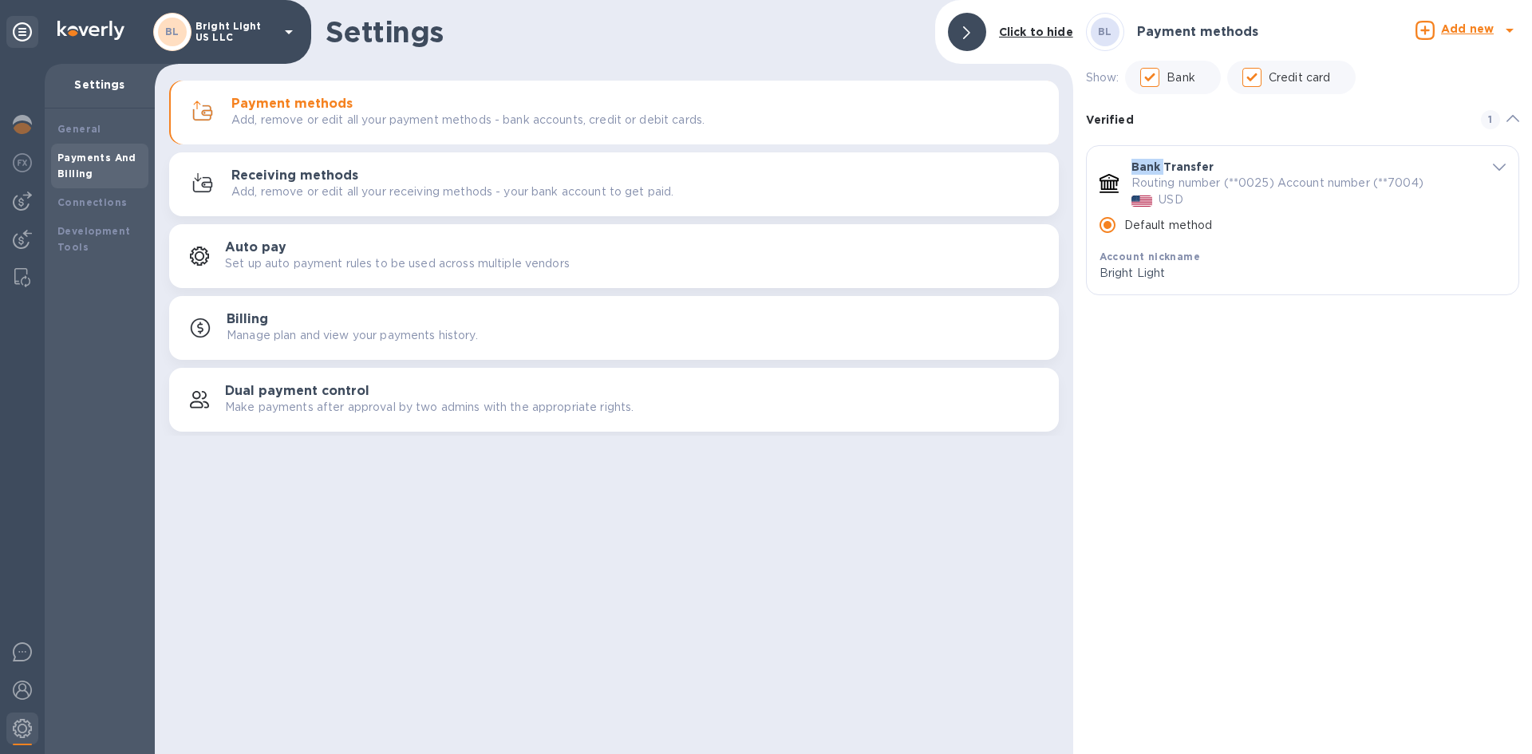
click at [1143, 168] on p "Bank Transfer" at bounding box center [1172, 167] width 83 height 16
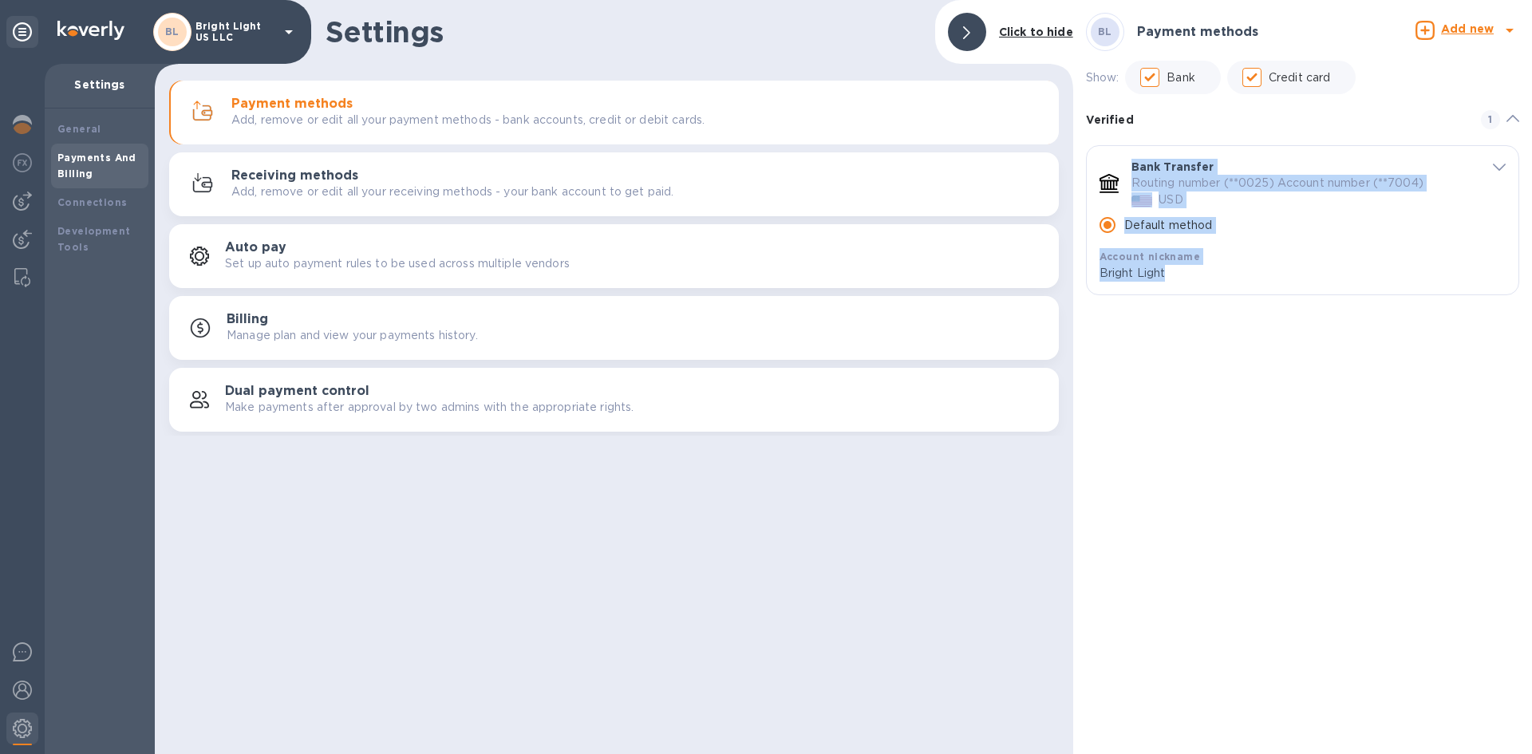
drag, startPoint x: 1143, startPoint y: 168, endPoint x: 1150, endPoint y: 282, distance: 115.1
click at [1150, 282] on div "Bank Transfer Routing number (**0025) Account number (**7004) USD Default metho…" at bounding box center [1303, 220] width 432 height 148
click at [1150, 311] on div "BL Payment methods Add new Show: Bank Credit card Verified 1 Bank Transfer Rout…" at bounding box center [1302, 377] width 459 height 754
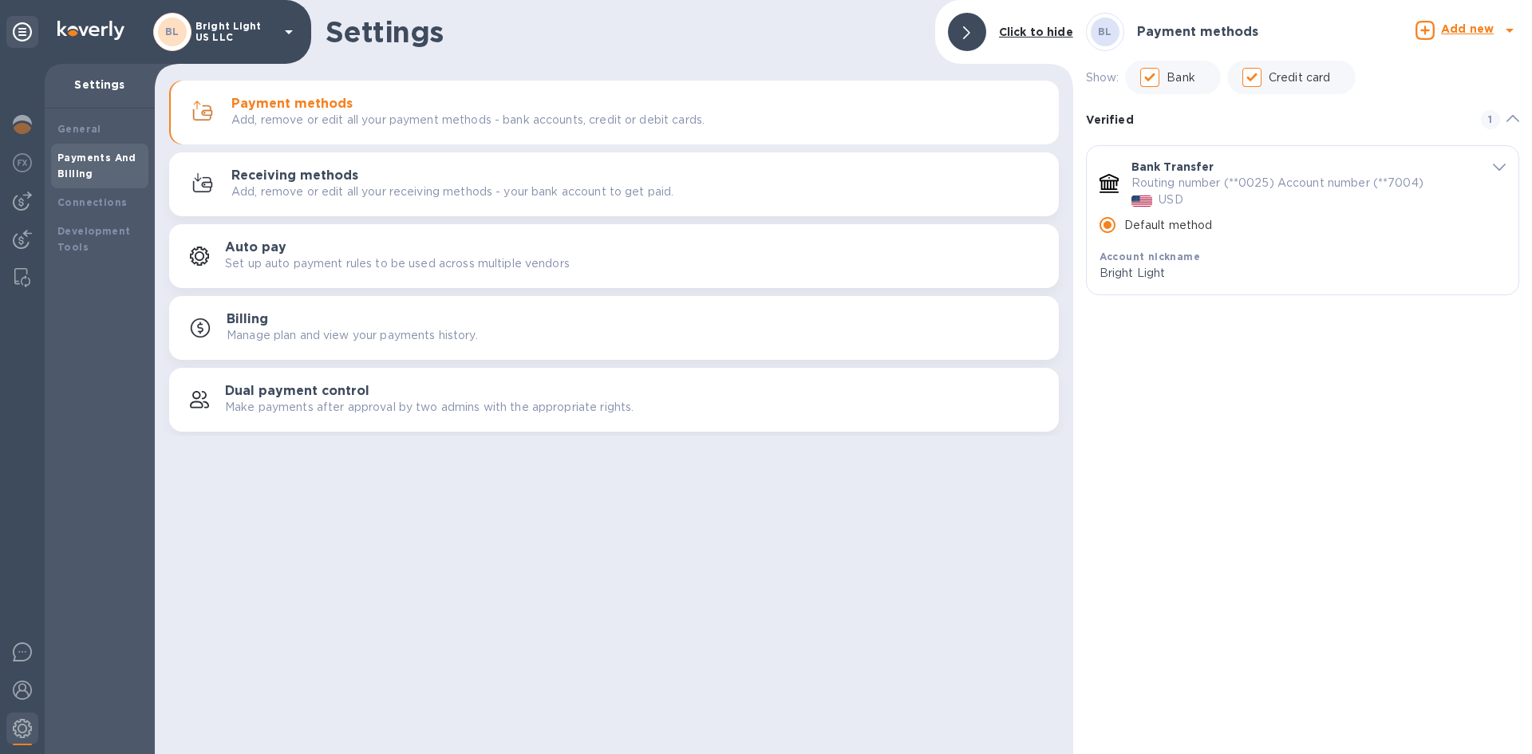
click at [1498, 165] on icon "default-method" at bounding box center [1499, 167] width 13 height 7
